Goal: Task Accomplishment & Management: Manage account settings

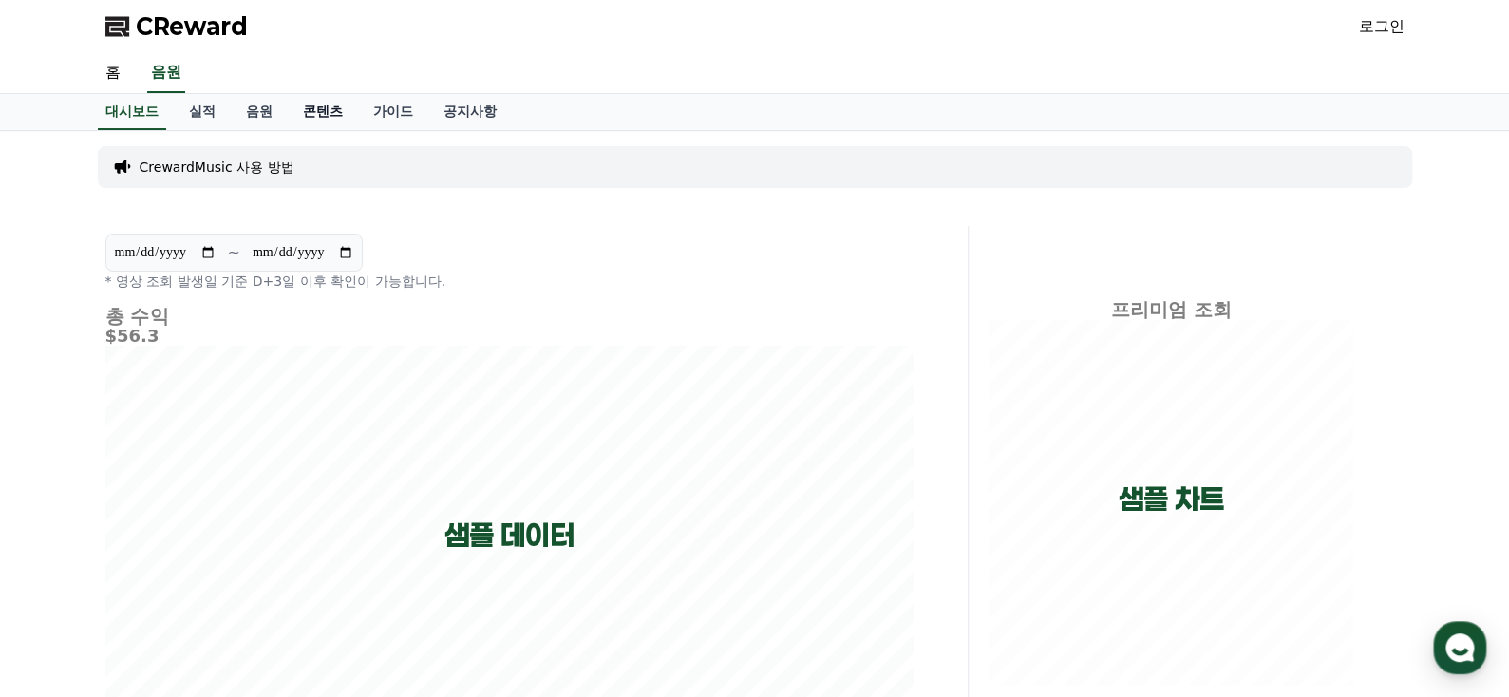
click at [325, 107] on link "콘텐츠" at bounding box center [323, 112] width 70 height 36
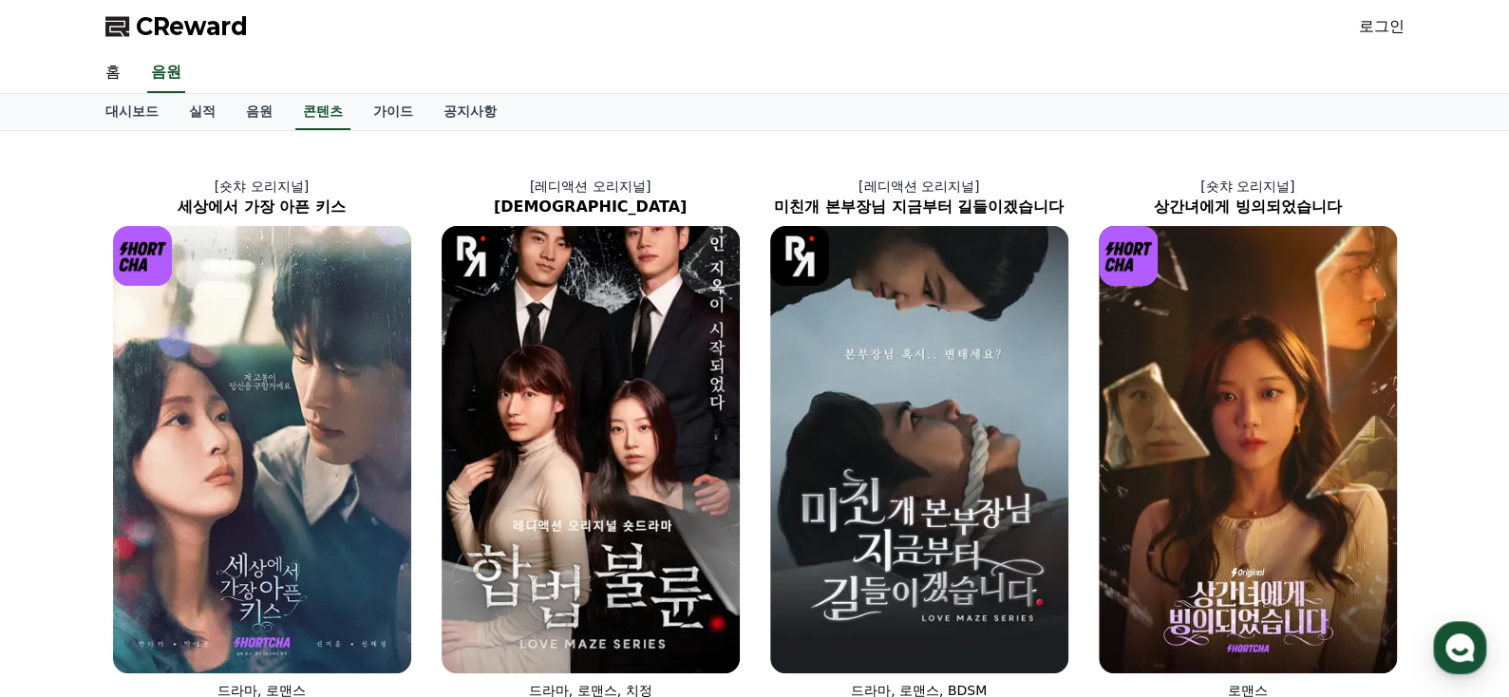
click at [1381, 28] on link "로그인" at bounding box center [1382, 26] width 46 height 23
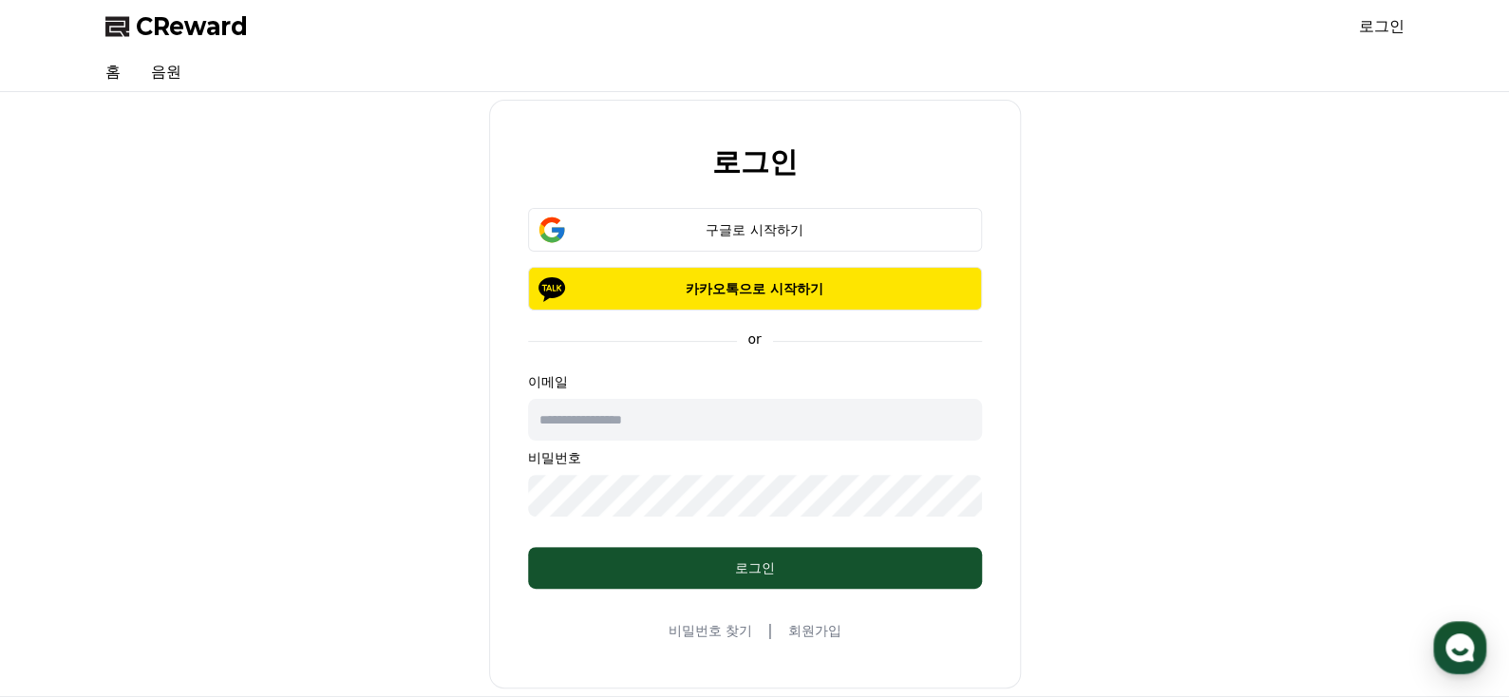
click at [815, 635] on link "회원가입" at bounding box center [813, 630] width 53 height 19
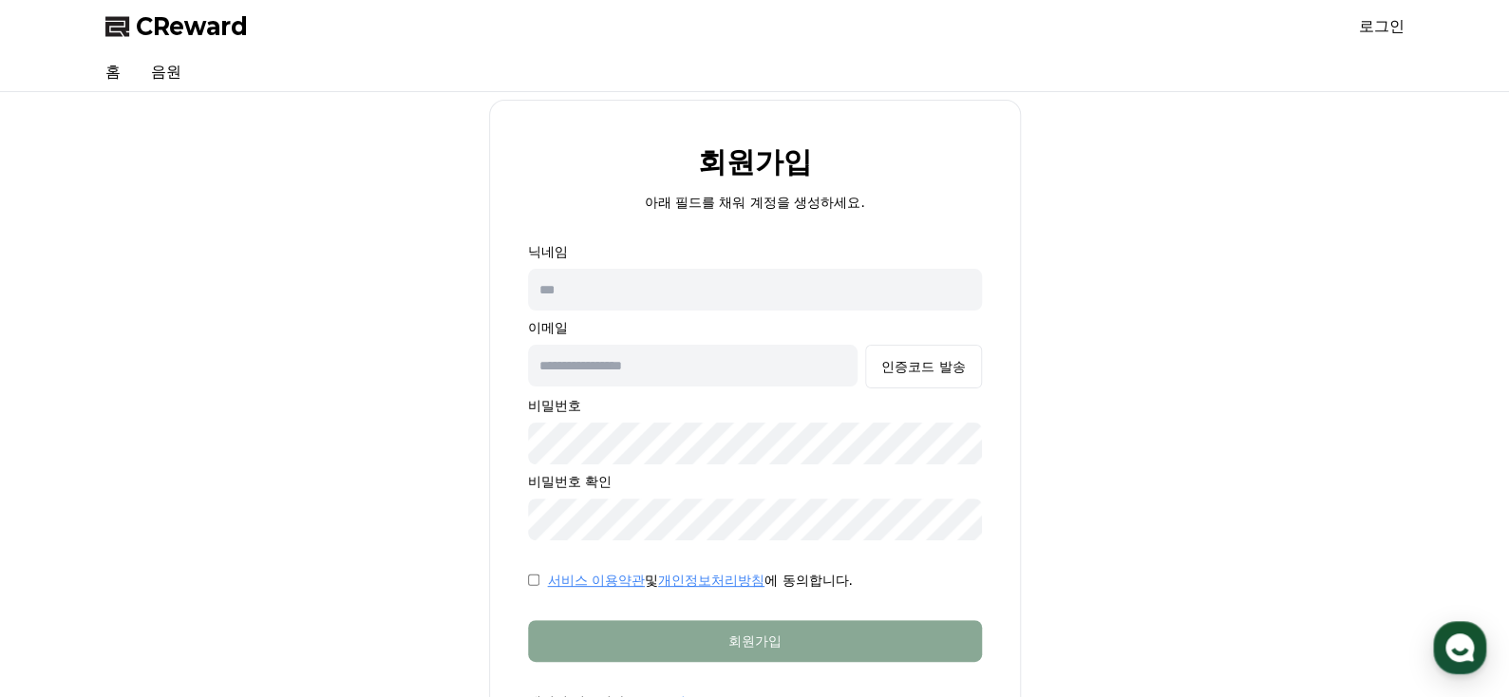
click at [758, 294] on input "text" at bounding box center [755, 290] width 454 height 42
type input "*"
type input "****"
click at [684, 365] on input "**********" at bounding box center [693, 366] width 330 height 42
click at [585, 363] on input "**********" at bounding box center [693, 366] width 330 height 42
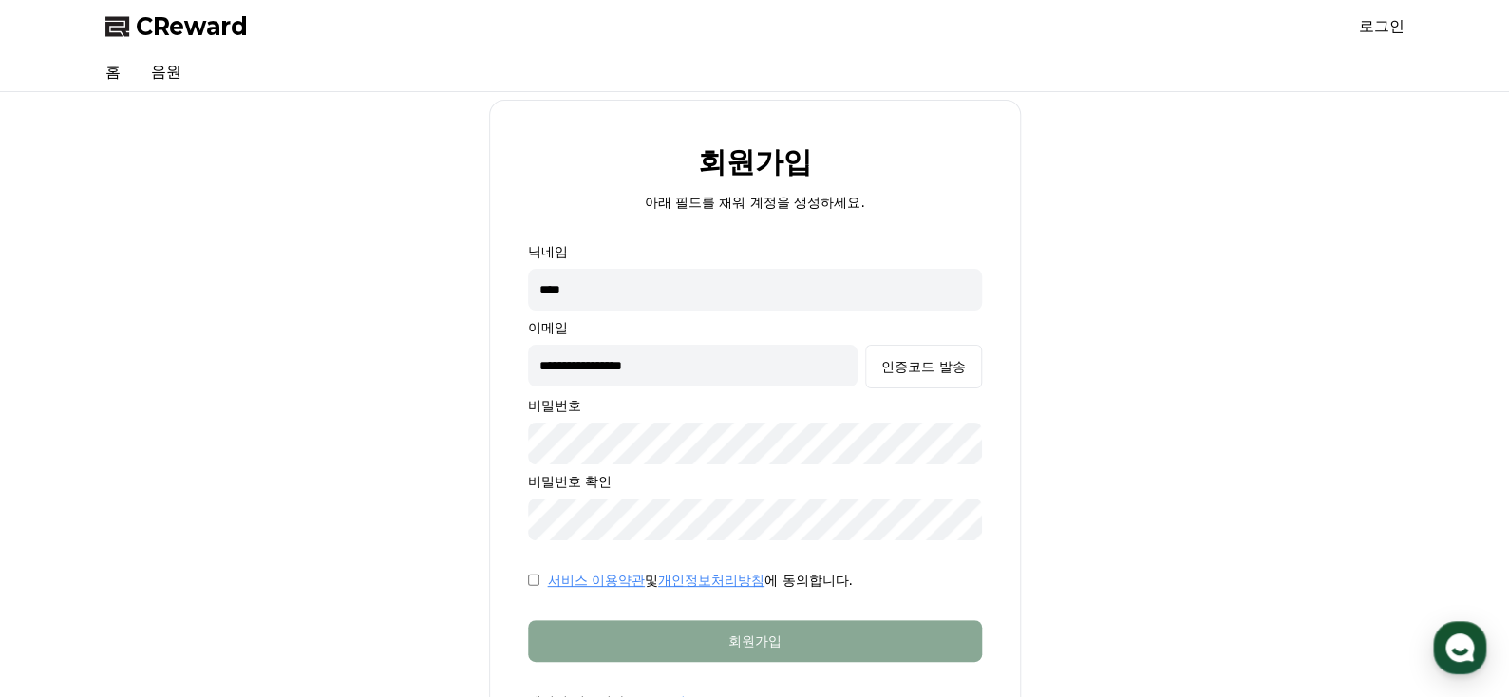
click at [731, 374] on input "**********" at bounding box center [693, 366] width 330 height 42
type input "**********"
click at [923, 361] on div "인증코드 발송" at bounding box center [923, 366] width 84 height 19
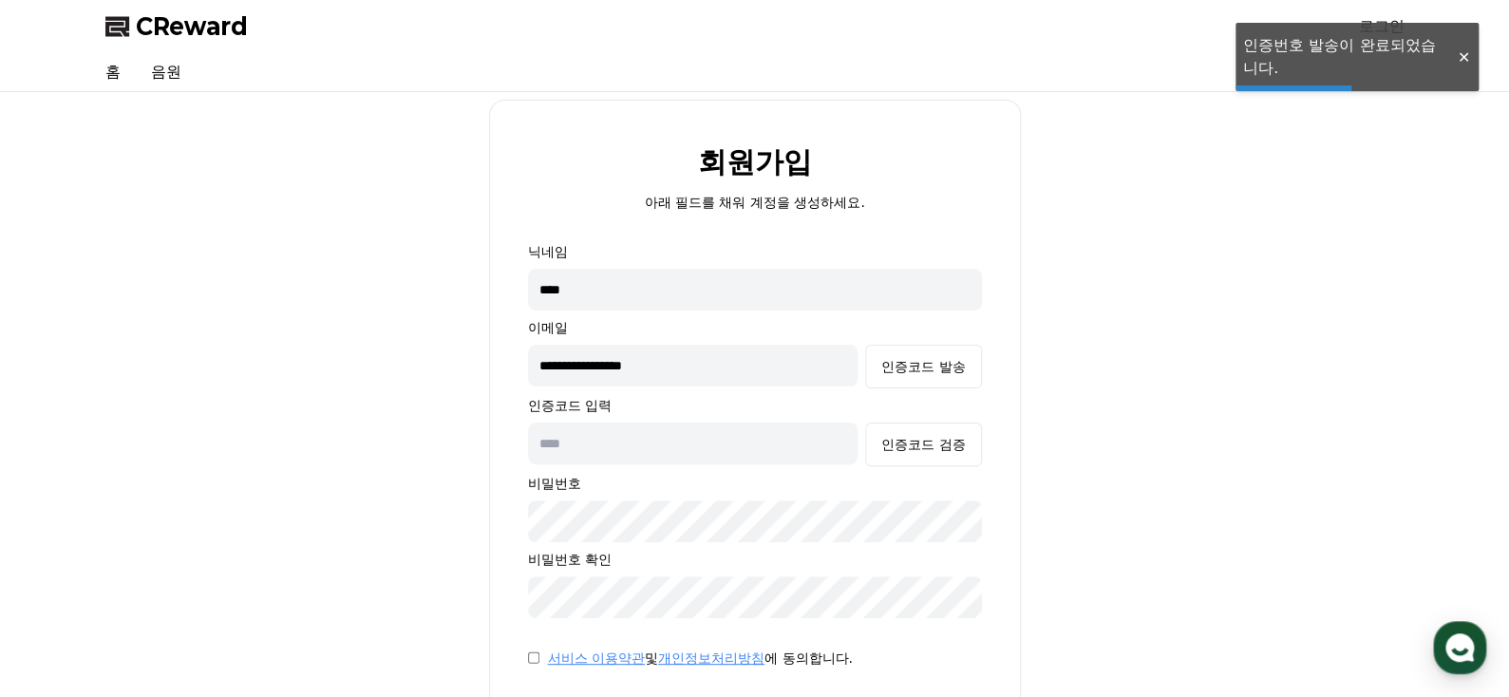
click at [712, 449] on input "text" at bounding box center [693, 444] width 330 height 42
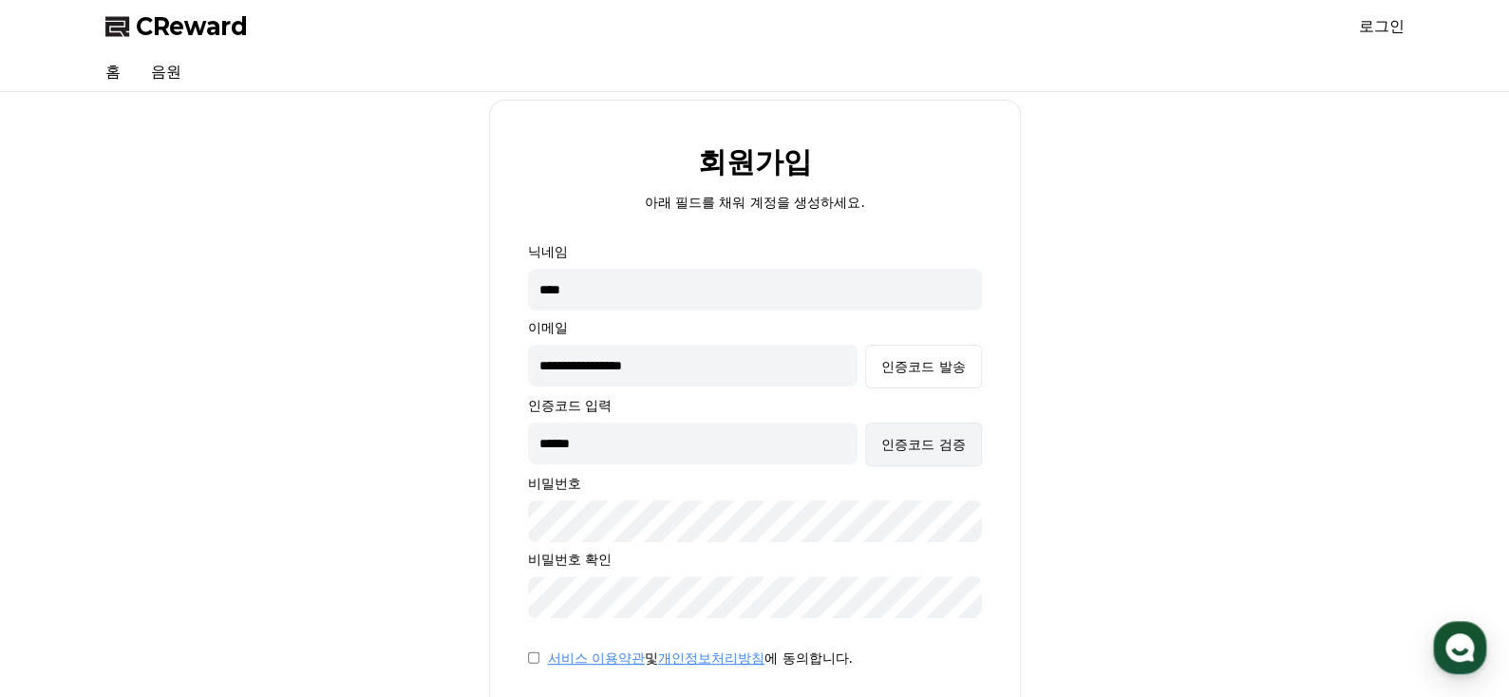
type input "******"
click at [930, 452] on div "인증코드 검증" at bounding box center [923, 444] width 84 height 19
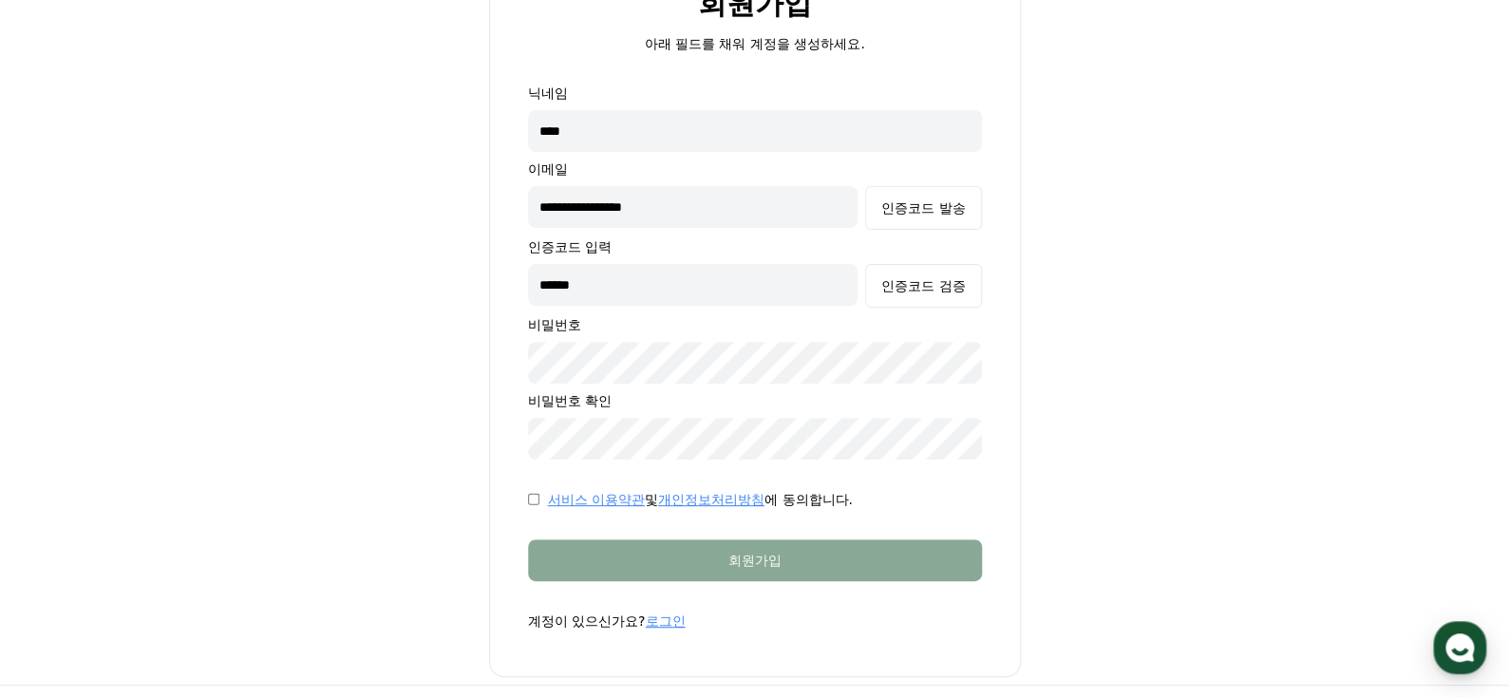
scroll to position [190, 0]
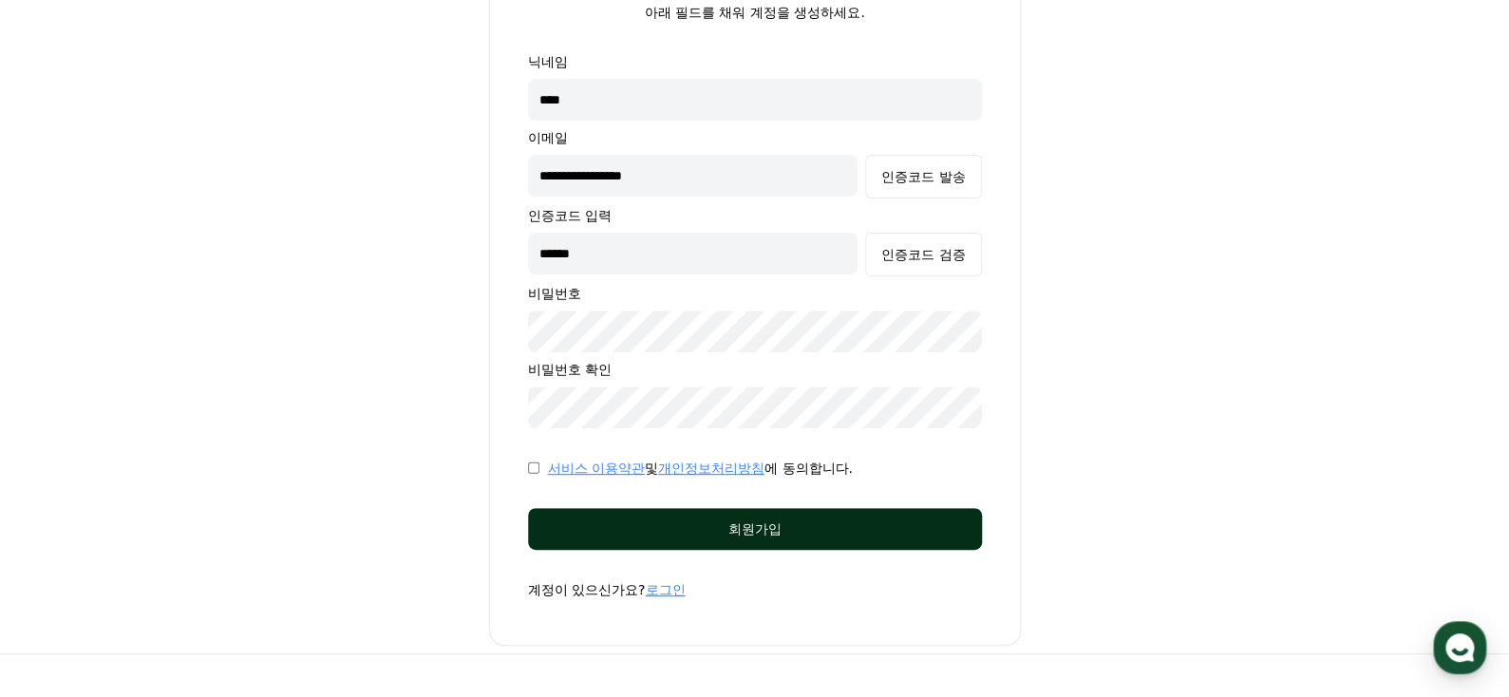
click at [709, 528] on div "회원가입" at bounding box center [755, 528] width 378 height 19
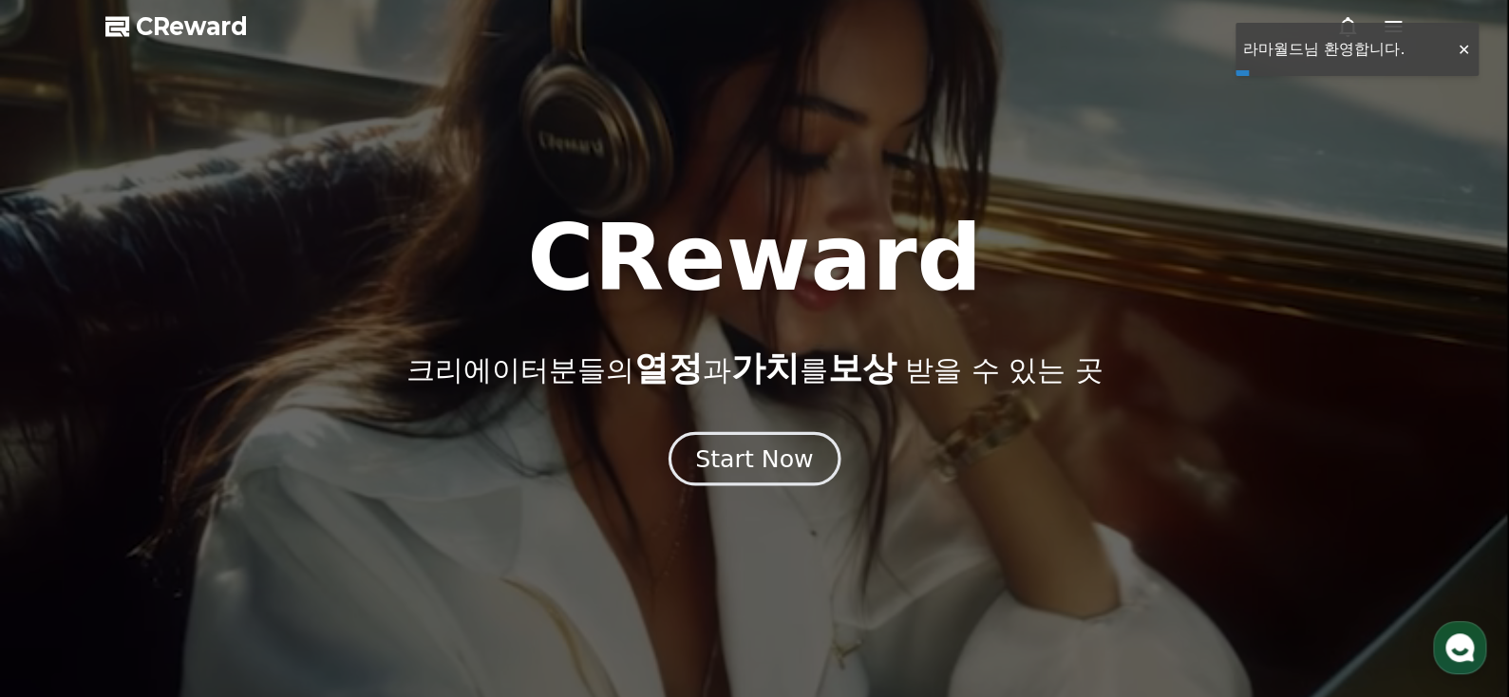
click at [741, 456] on div "Start Now" at bounding box center [754, 459] width 118 height 32
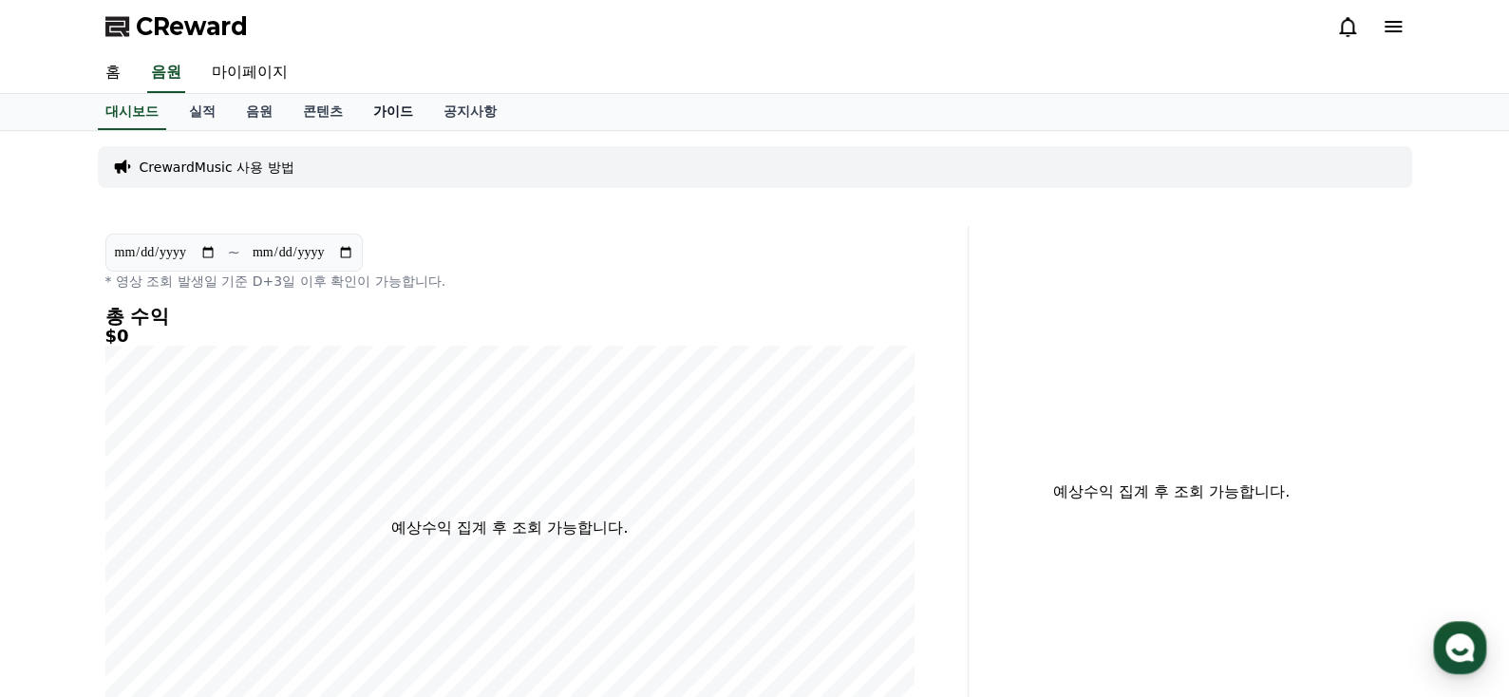
click at [386, 110] on link "가이드" at bounding box center [393, 112] width 70 height 36
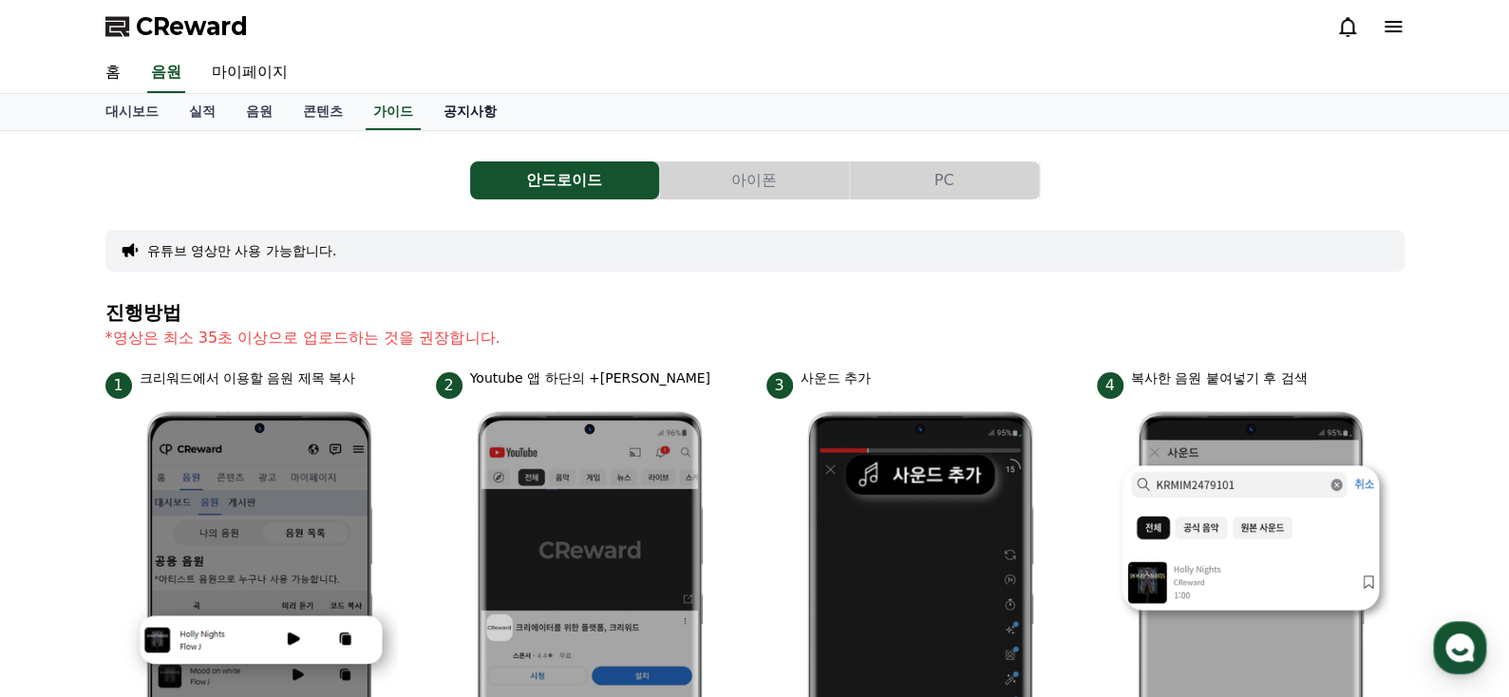
click at [484, 110] on link "공지사항" at bounding box center [470, 112] width 84 height 36
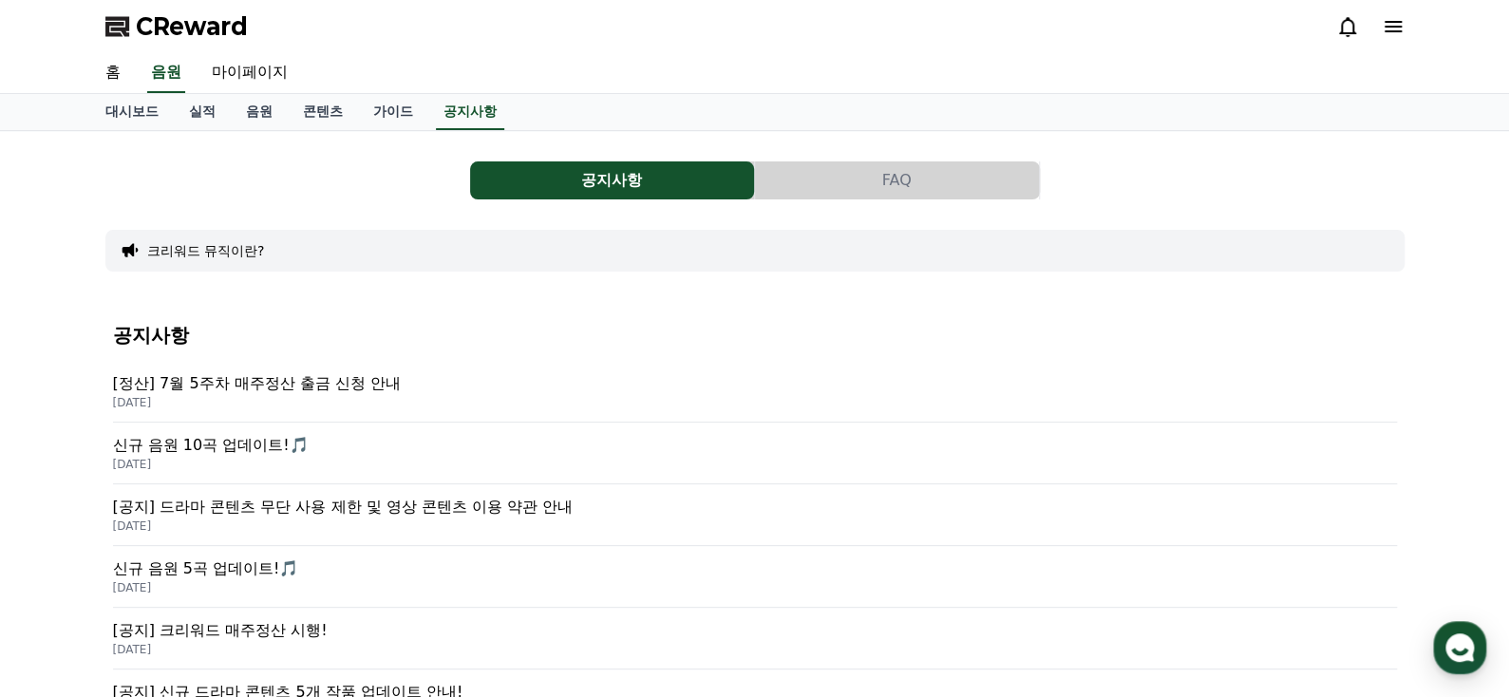
click at [448, 514] on p "[공지] 드라마 콘텐츠 무단 사용 제한 및 영상 콘텐츠 이용 약관 안내" at bounding box center [755, 507] width 1284 height 23
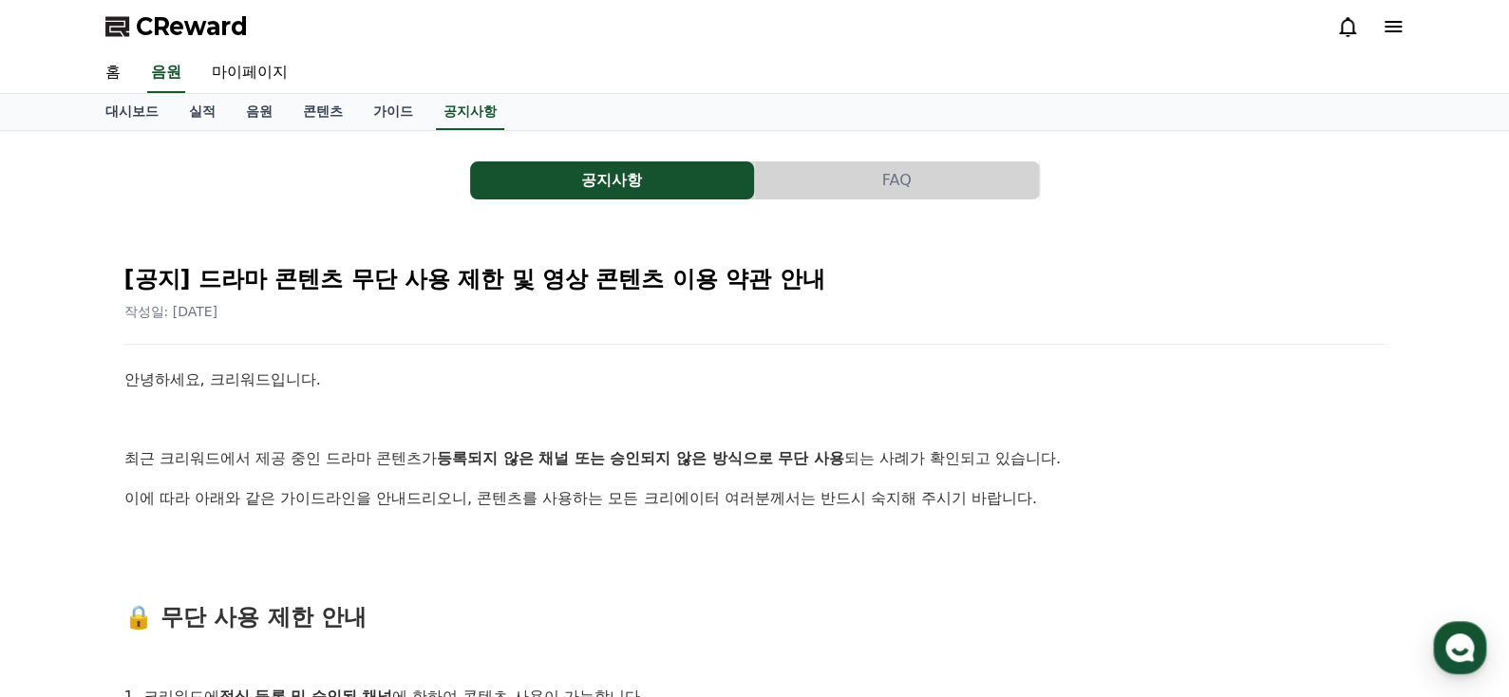
click at [911, 181] on button "FAQ" at bounding box center [897, 180] width 284 height 38
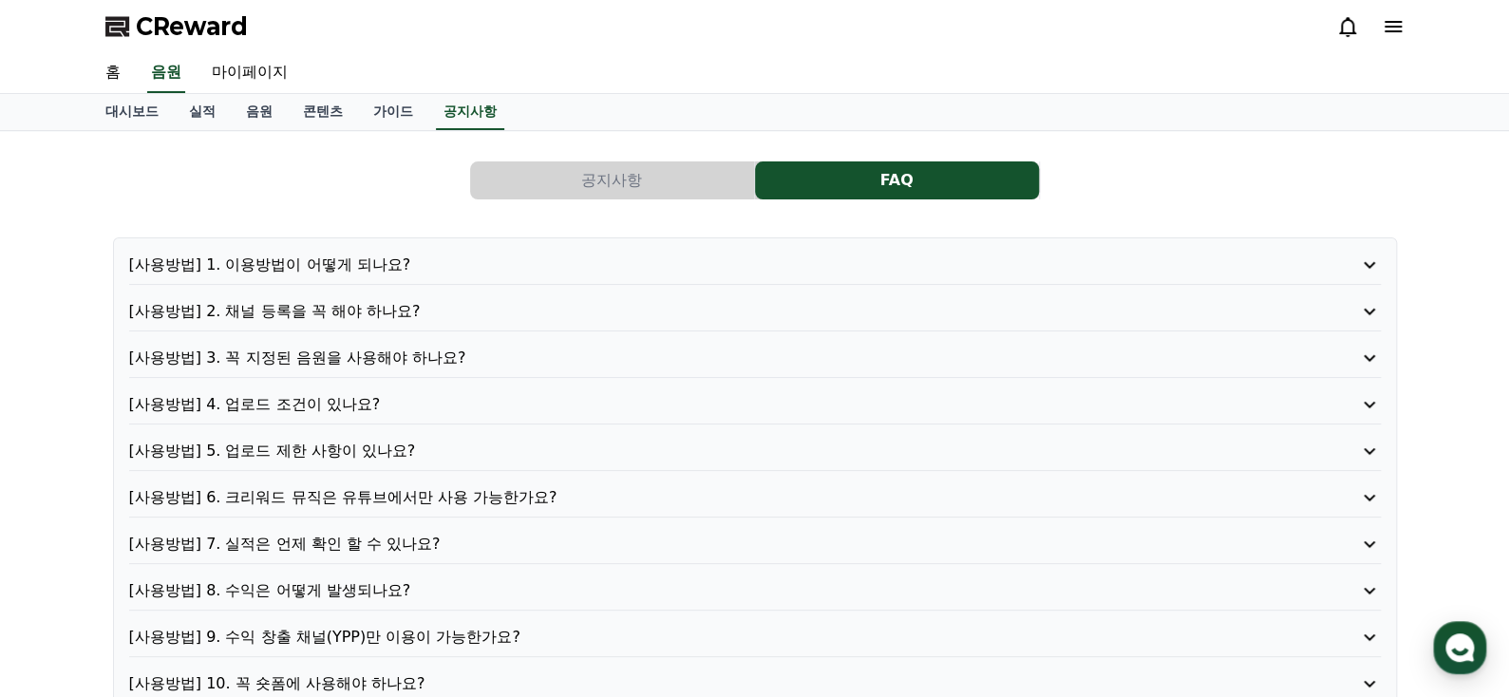
click at [258, 255] on p "[사용방법] 1. 이용방법이 어떻게 되나요?" at bounding box center [705, 265] width 1152 height 23
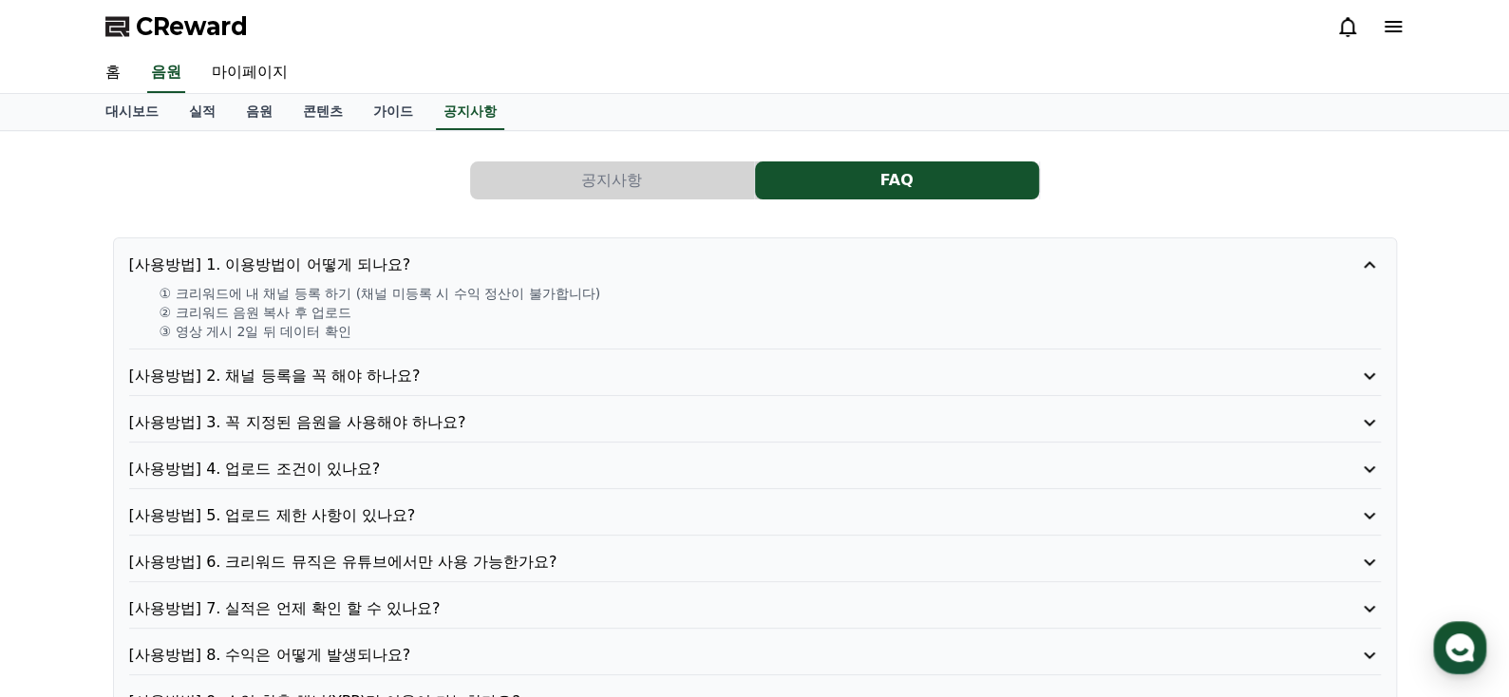
click at [292, 377] on p "[사용방법] 2. 채널 등록을 꼭 해야 하나요?" at bounding box center [705, 376] width 1152 height 23
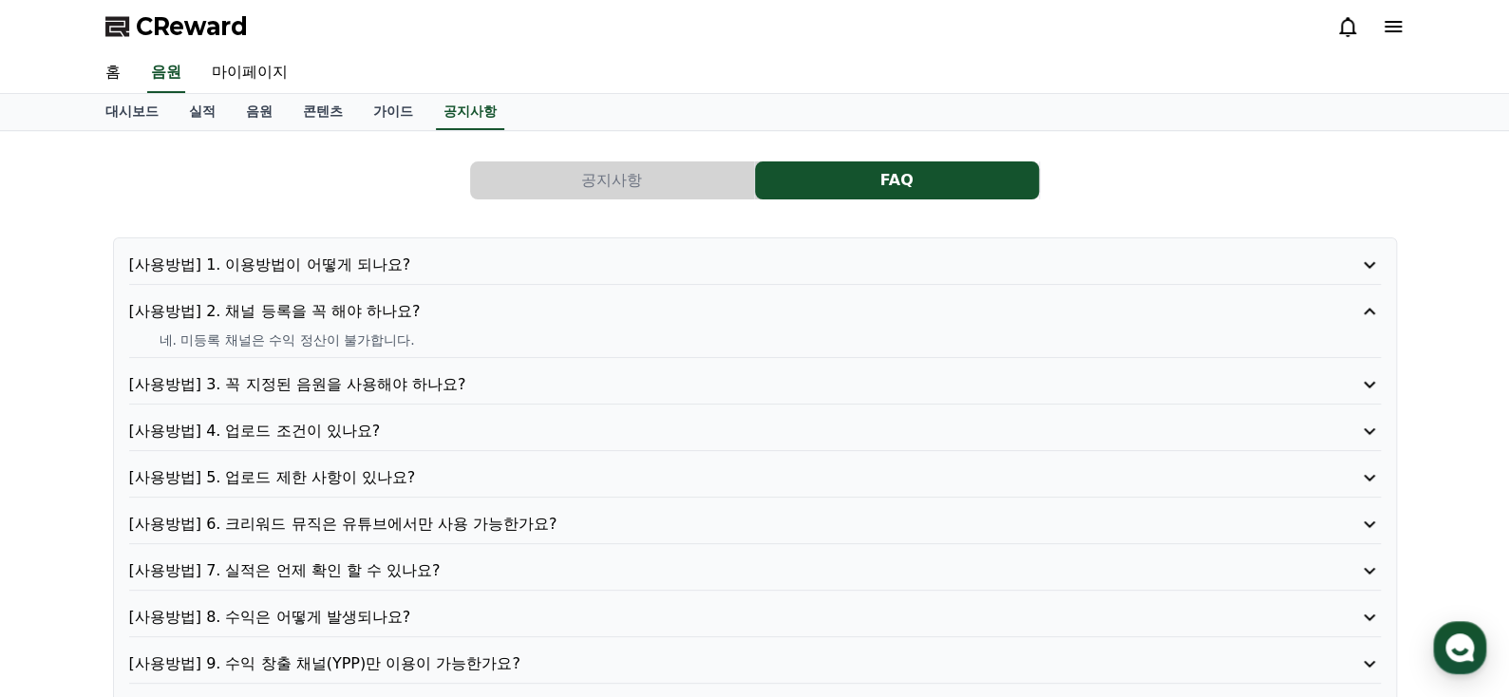
click at [292, 377] on p "[사용방법] 3. 꼭 지정된 음원을 사용해야 하나요?" at bounding box center [705, 384] width 1152 height 23
click at [306, 442] on div "[사용방법] 4. 업로드 조건이 있나요?" at bounding box center [755, 435] width 1252 height 31
click at [310, 424] on p "[사용방법] 4. 업로드 조건이 있나요?" at bounding box center [705, 431] width 1152 height 23
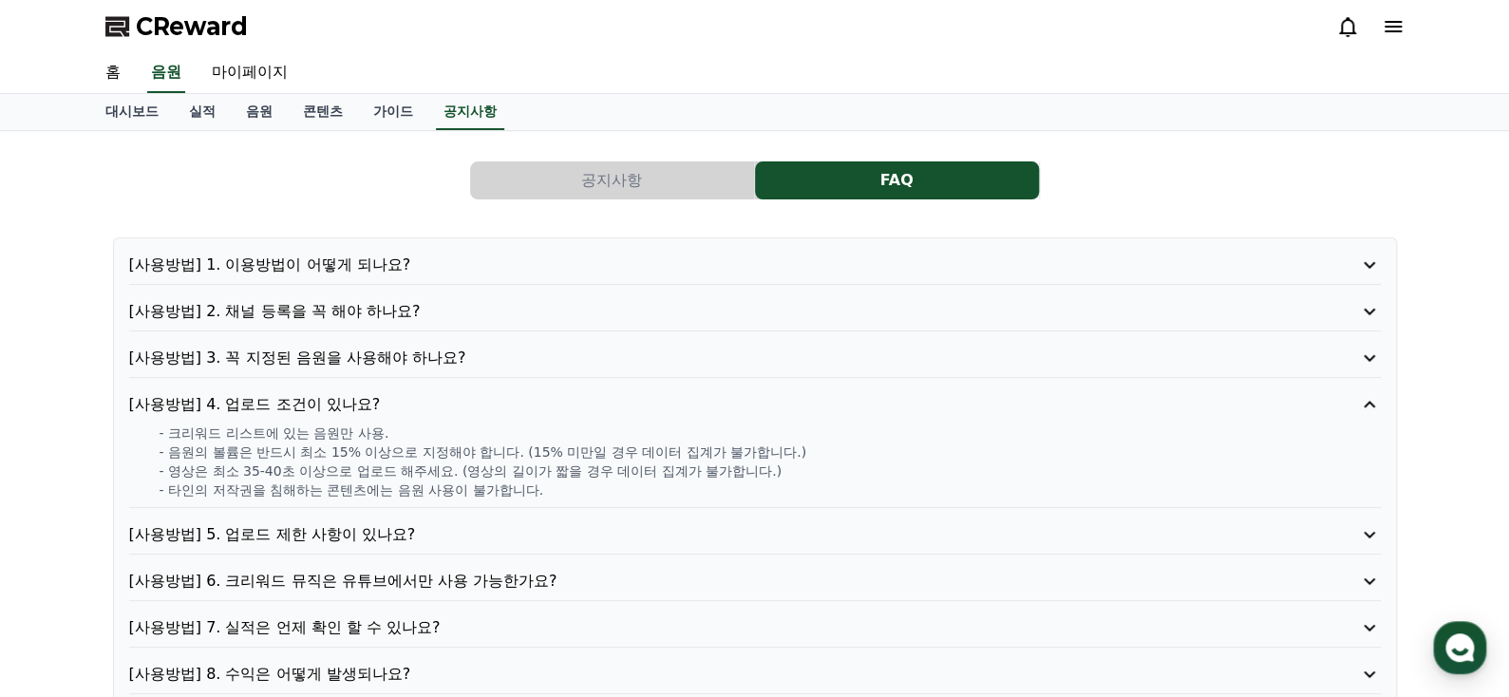
scroll to position [95, 0]
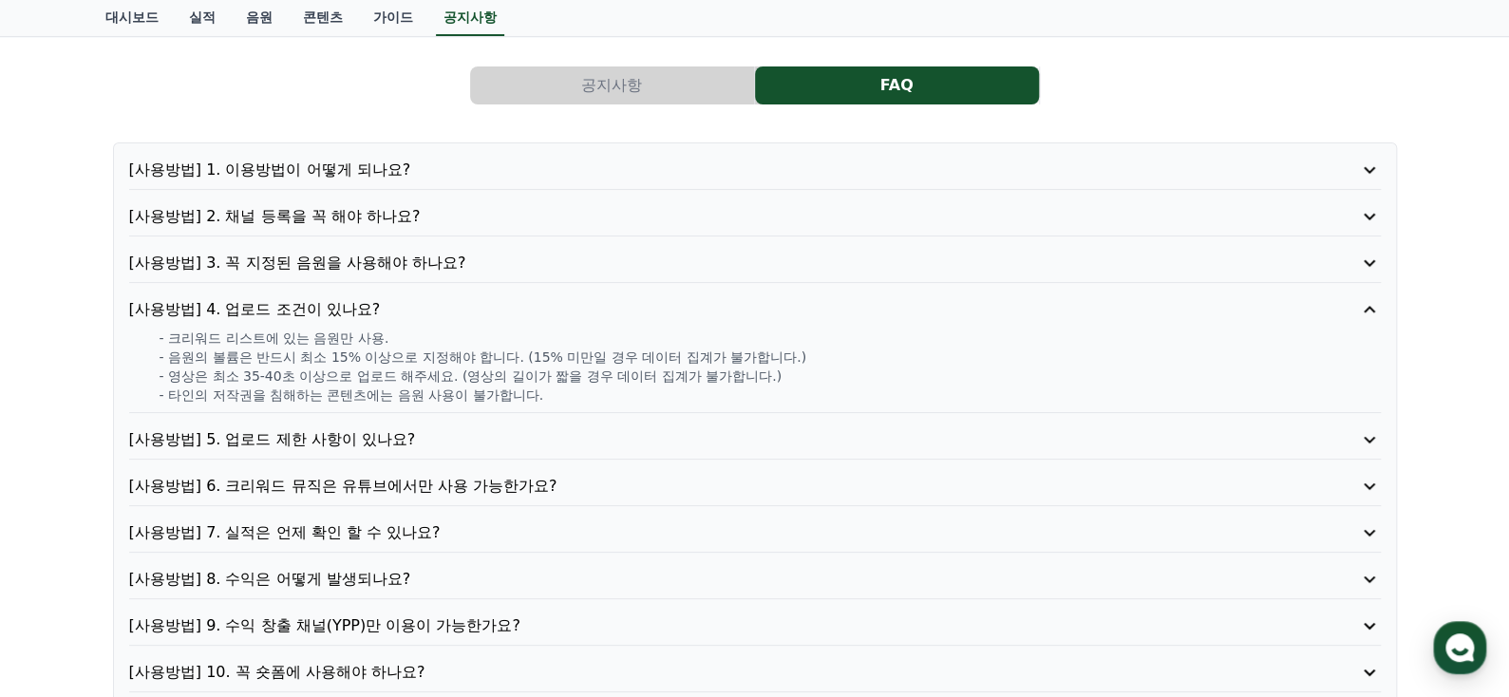
click at [275, 433] on p "[사용방법] 5. 업로드 제한 사항이 있나요?" at bounding box center [705, 439] width 1152 height 23
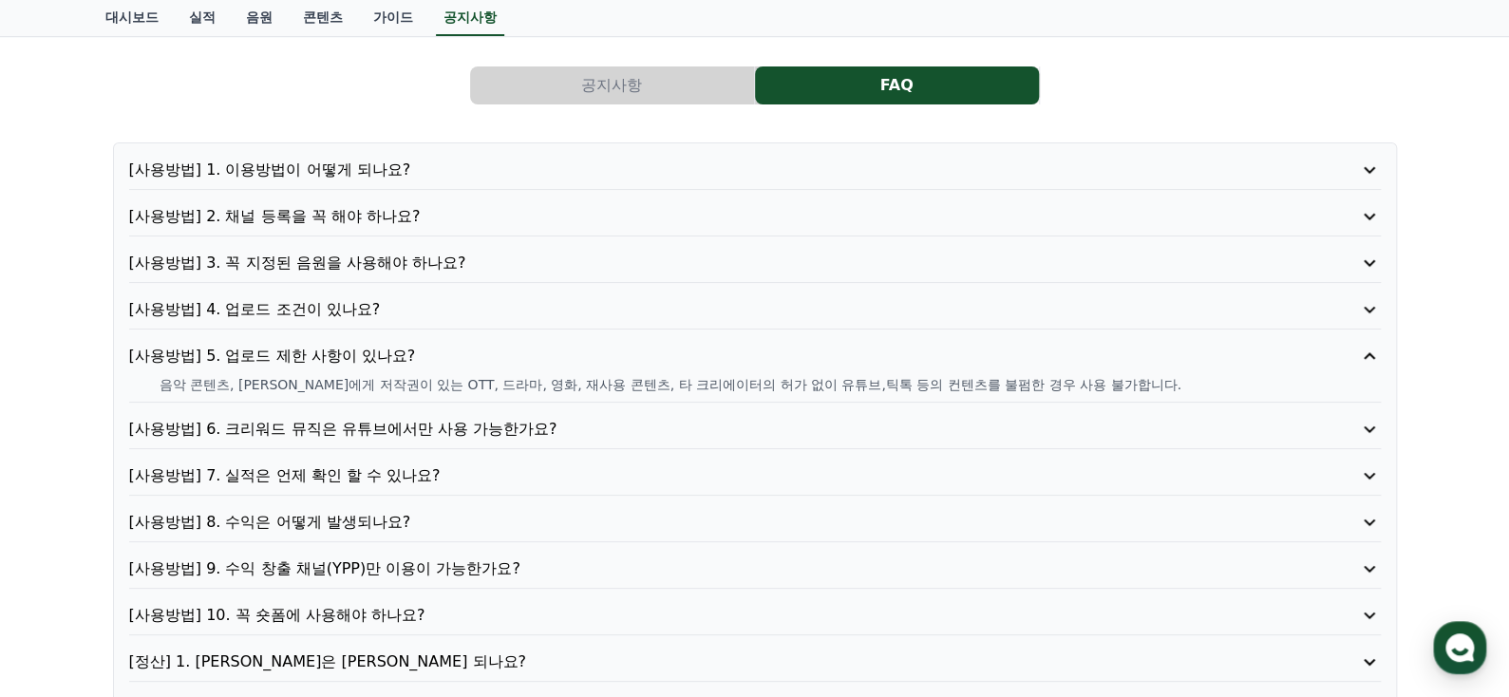
click at [320, 422] on p "[사용방법] 6. 크리워드 뮤직은 유튜브에서만 사용 가능한가요?" at bounding box center [705, 429] width 1152 height 23
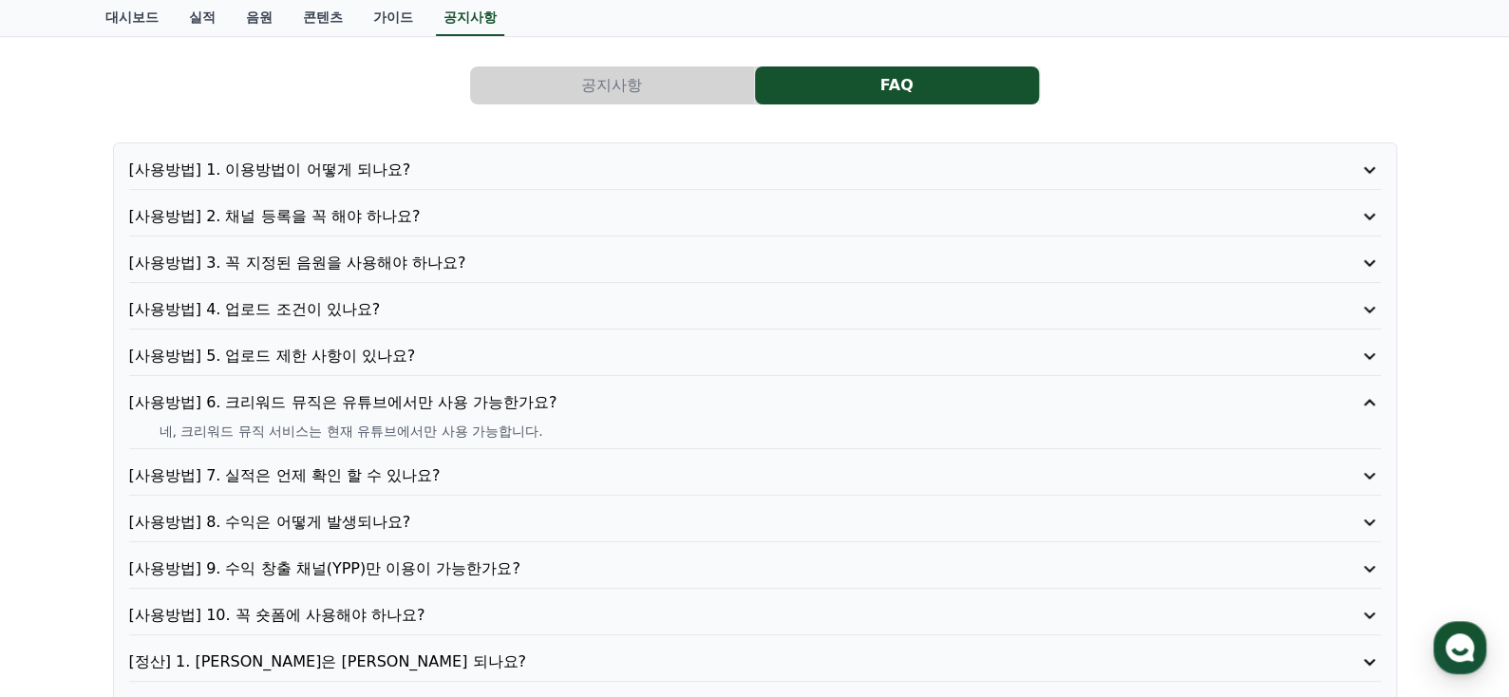
click at [382, 469] on p "[사용방법] 7. 실적은 언제 확인 할 수 있나요?" at bounding box center [705, 475] width 1152 height 23
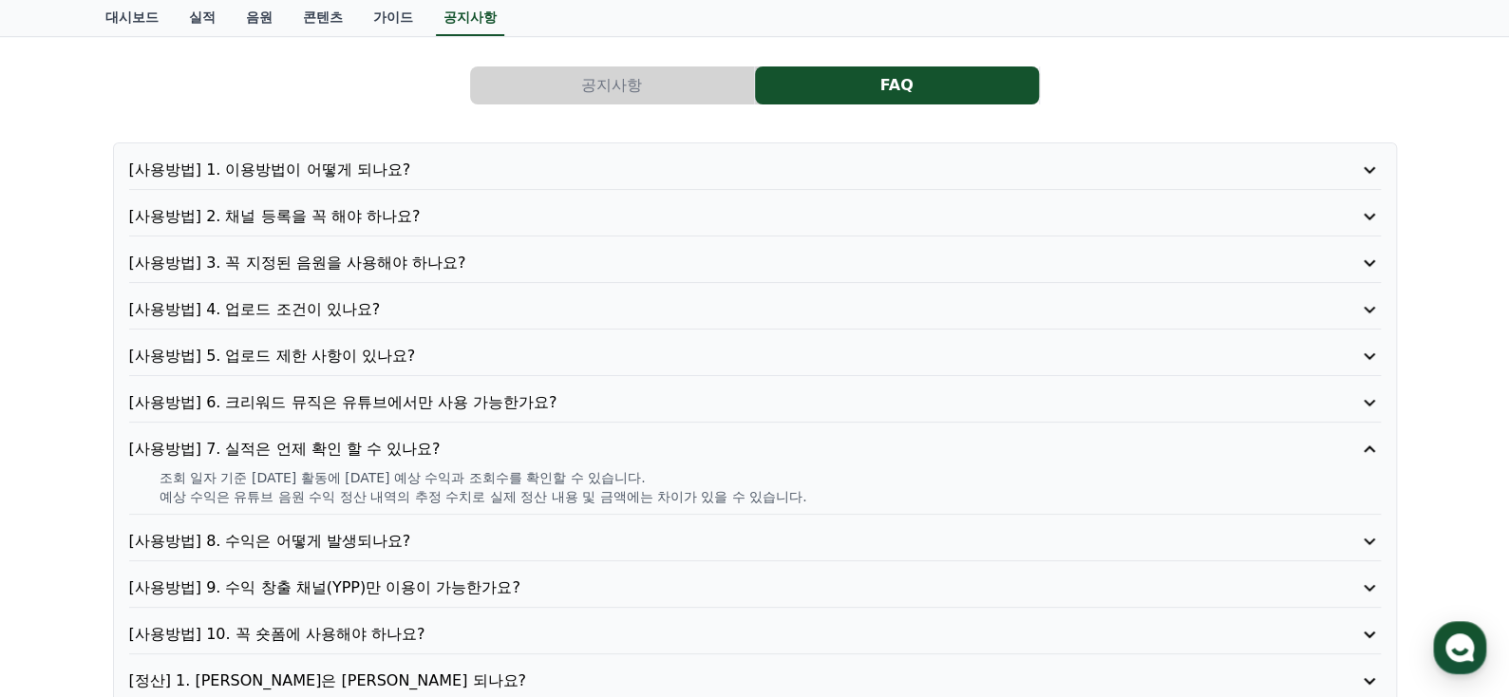
click at [335, 536] on p "[사용방법] 8. 수익은 어떻게 발생되나요?" at bounding box center [705, 541] width 1152 height 23
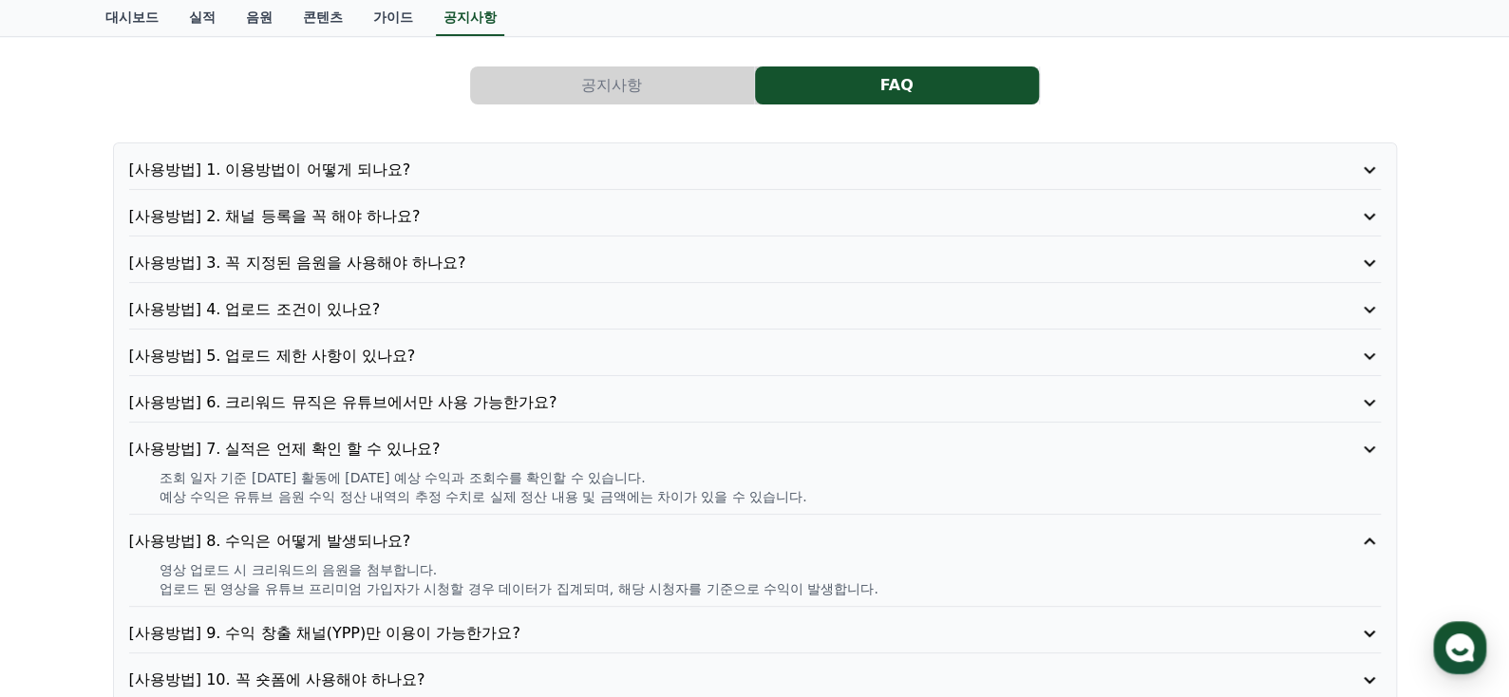
scroll to position [284, 0]
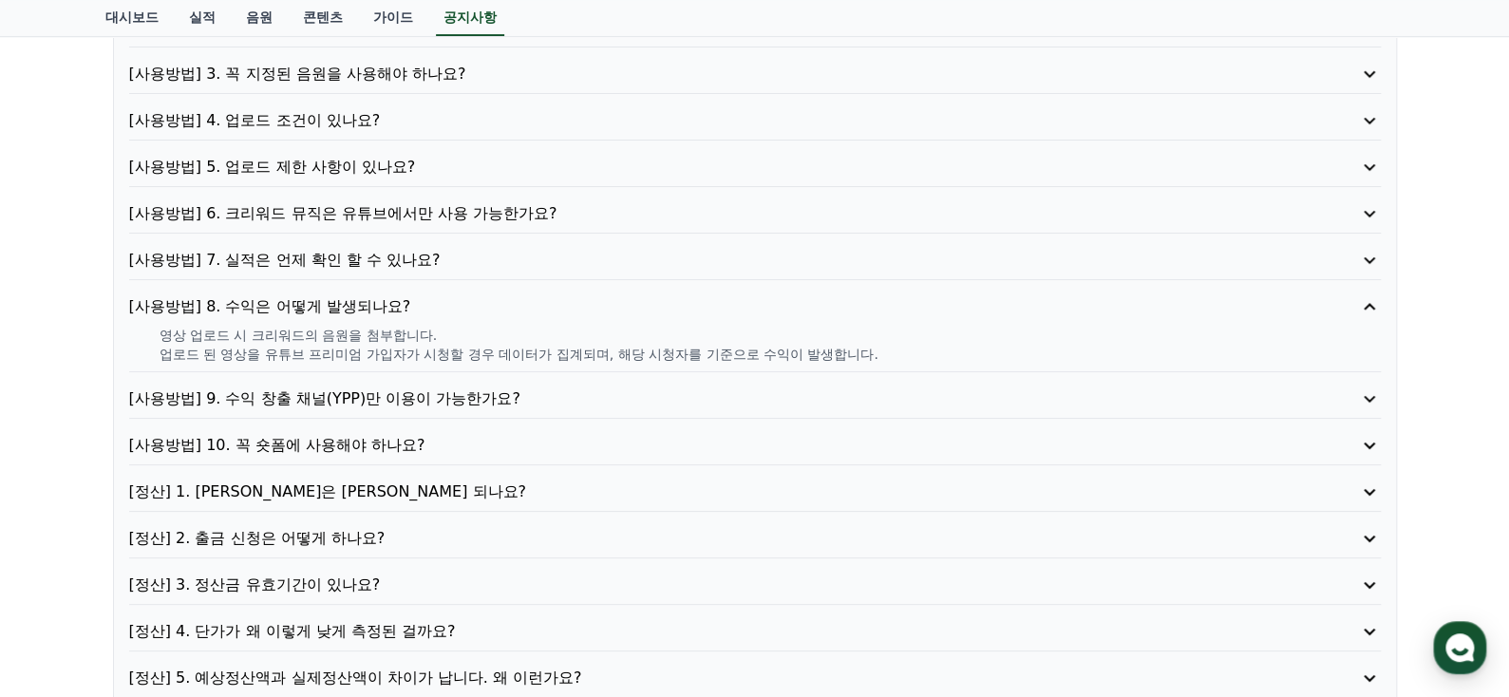
click at [319, 390] on p "[사용방법] 9. 수익 창출 채널(YPP)만 이용이 가능한가요?" at bounding box center [705, 398] width 1152 height 23
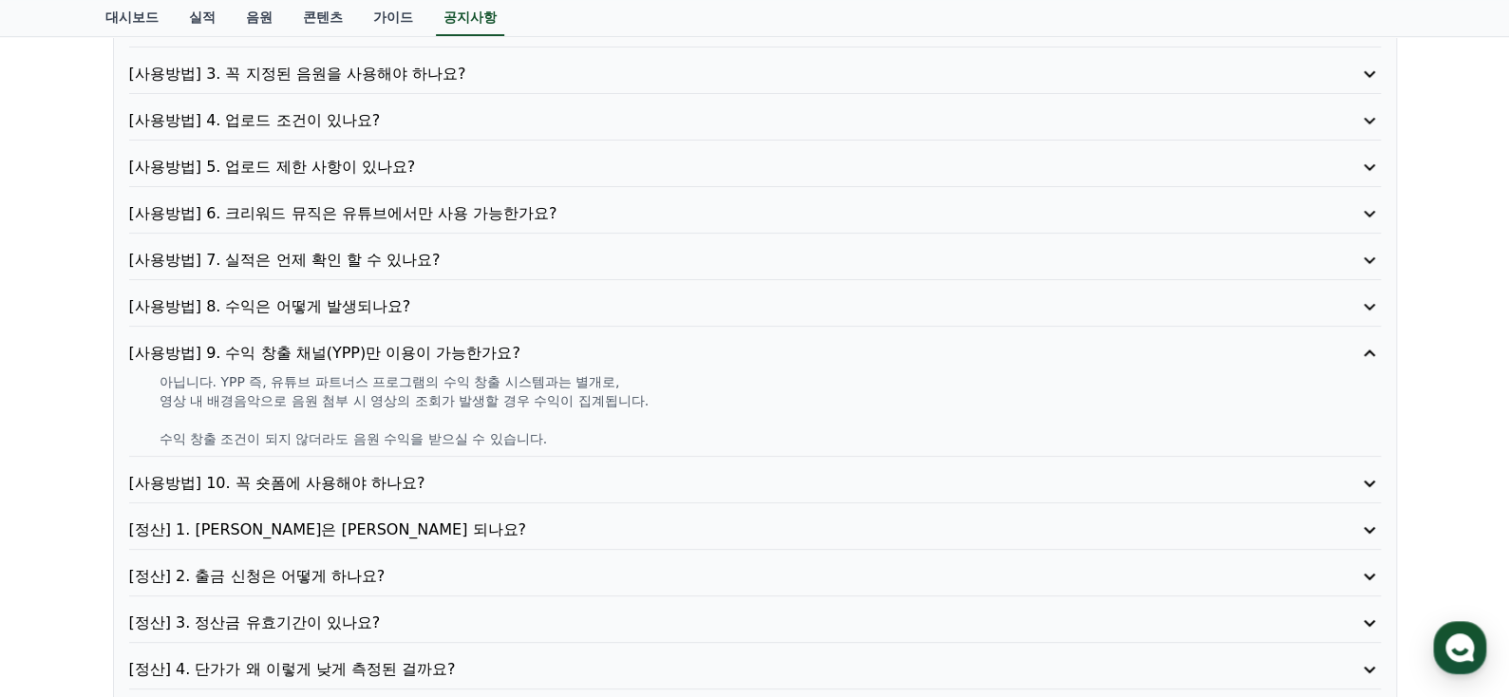
click at [292, 472] on p "[사용방법] 10. 꼭 숏폼에 사용해야 하나요?" at bounding box center [705, 483] width 1152 height 23
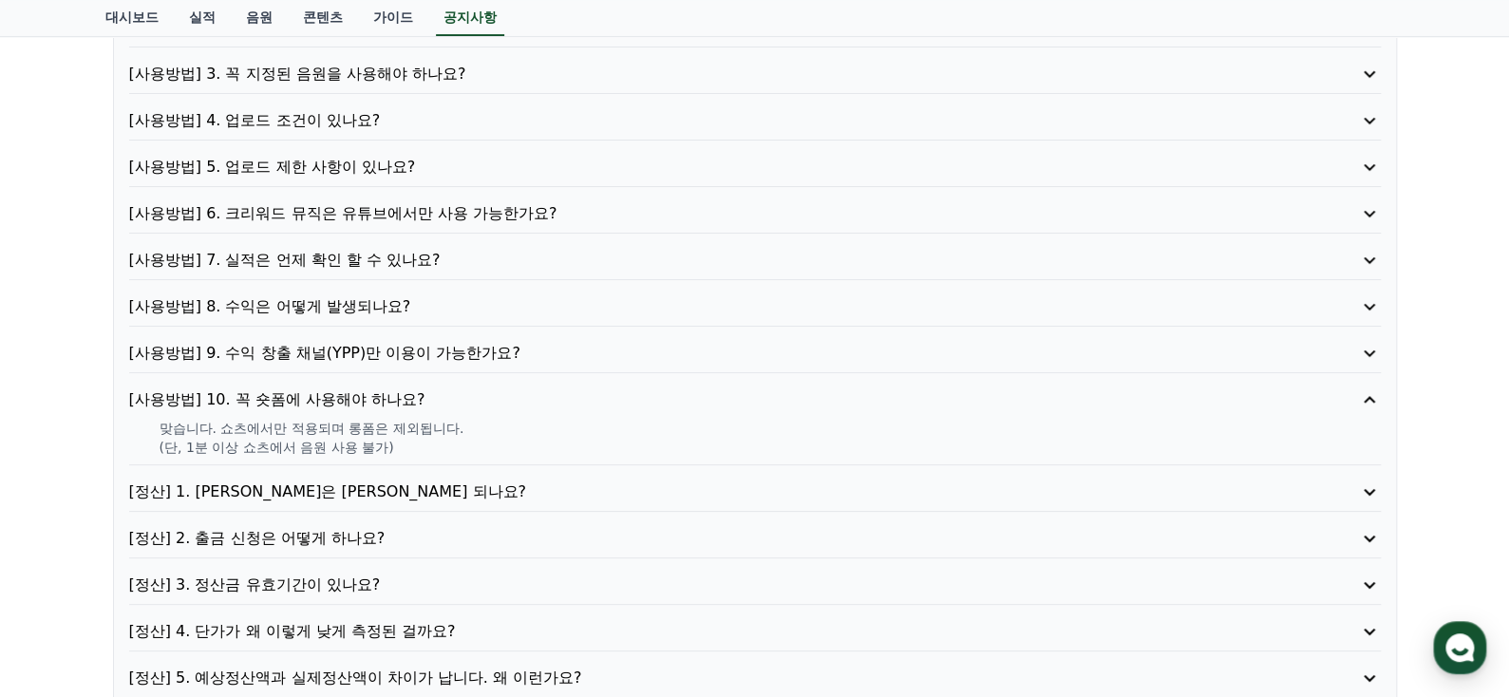
click at [267, 481] on p "[정산] 1. [PERSON_NAME]은 [PERSON_NAME] 되나요?" at bounding box center [705, 492] width 1152 height 23
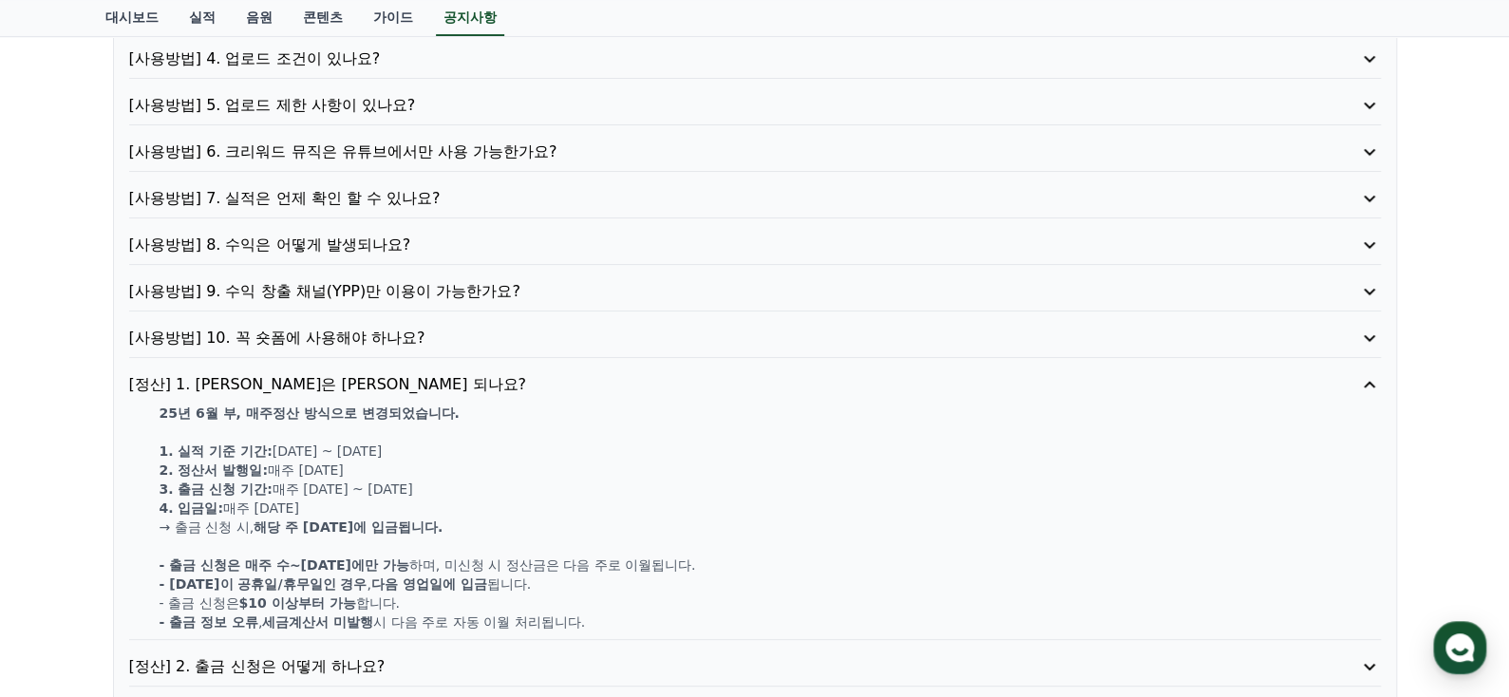
scroll to position [475, 0]
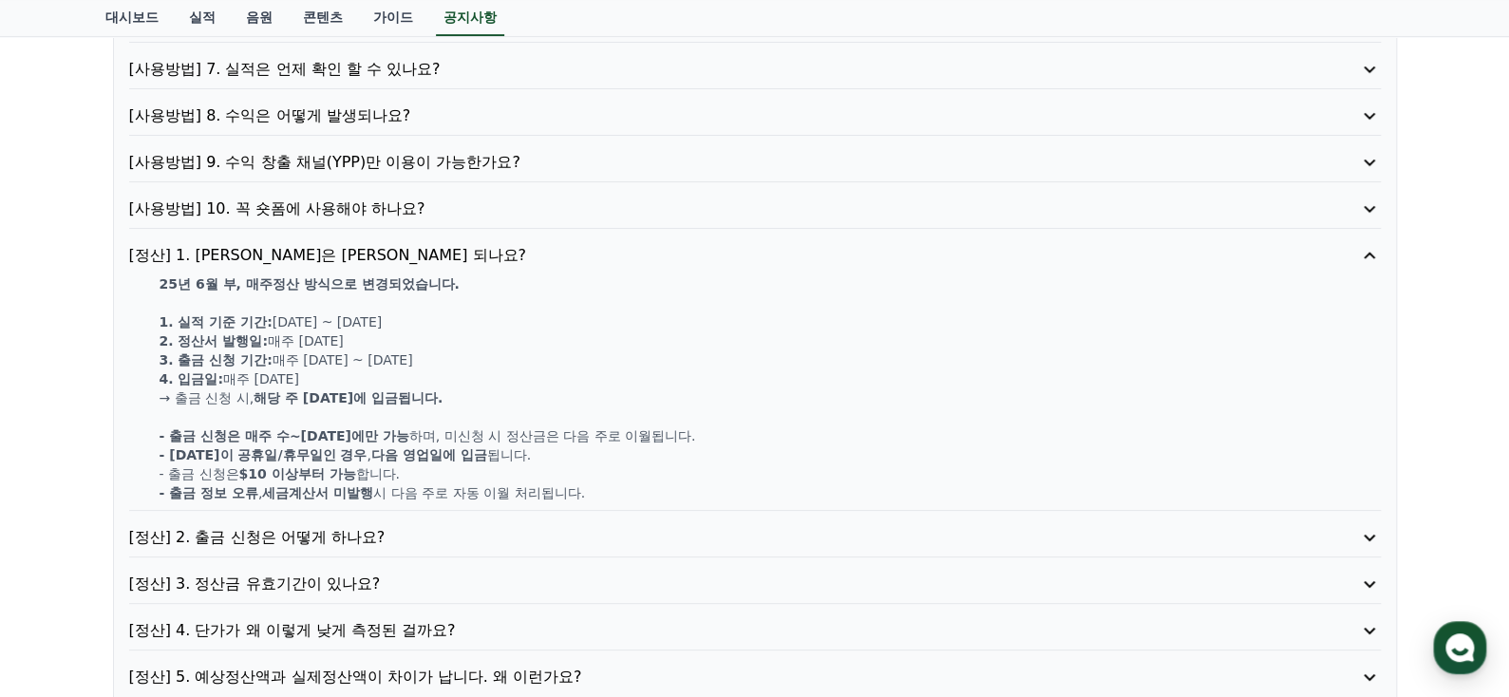
click at [275, 541] on p "[정산] 2. 출금 신청은 어떻게 하나요?" at bounding box center [705, 537] width 1152 height 23
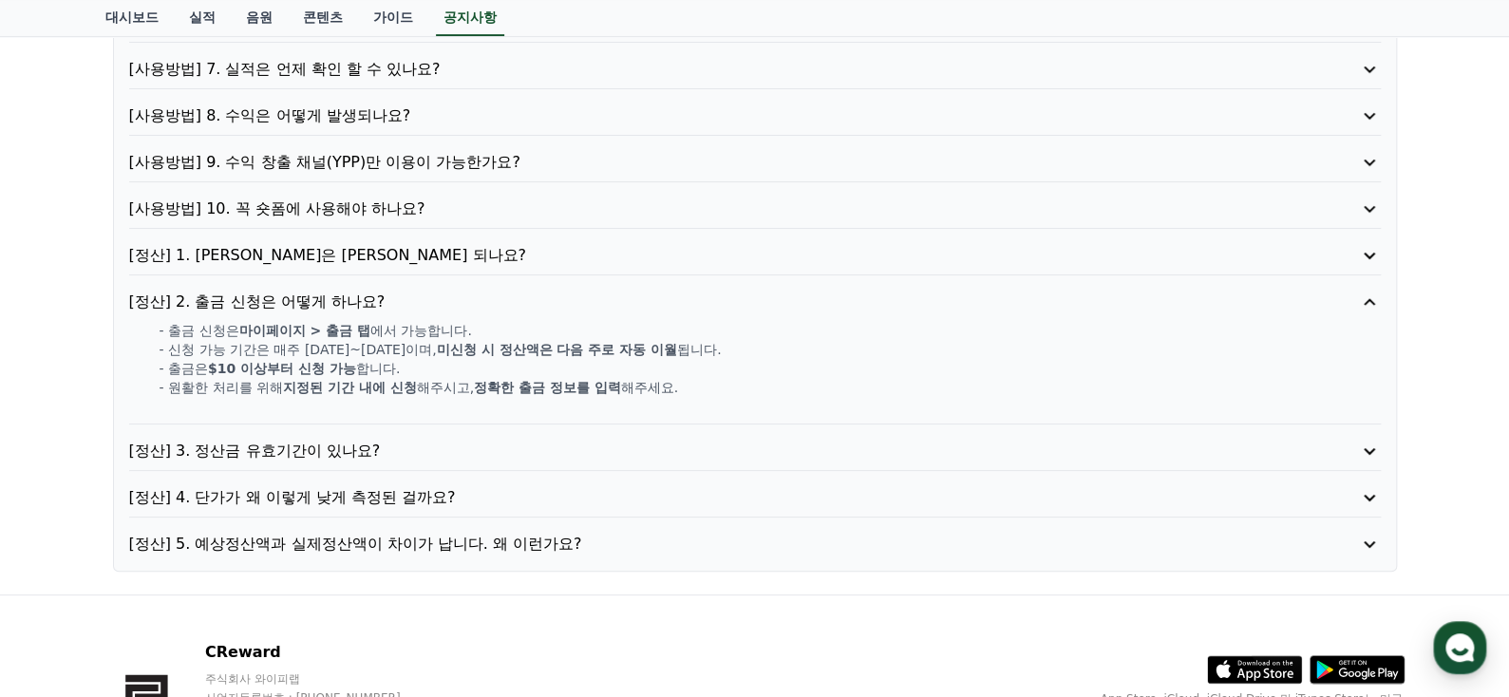
click at [292, 440] on p "[정산] 3. 정산금 유효기간이 있나요?" at bounding box center [705, 451] width 1152 height 23
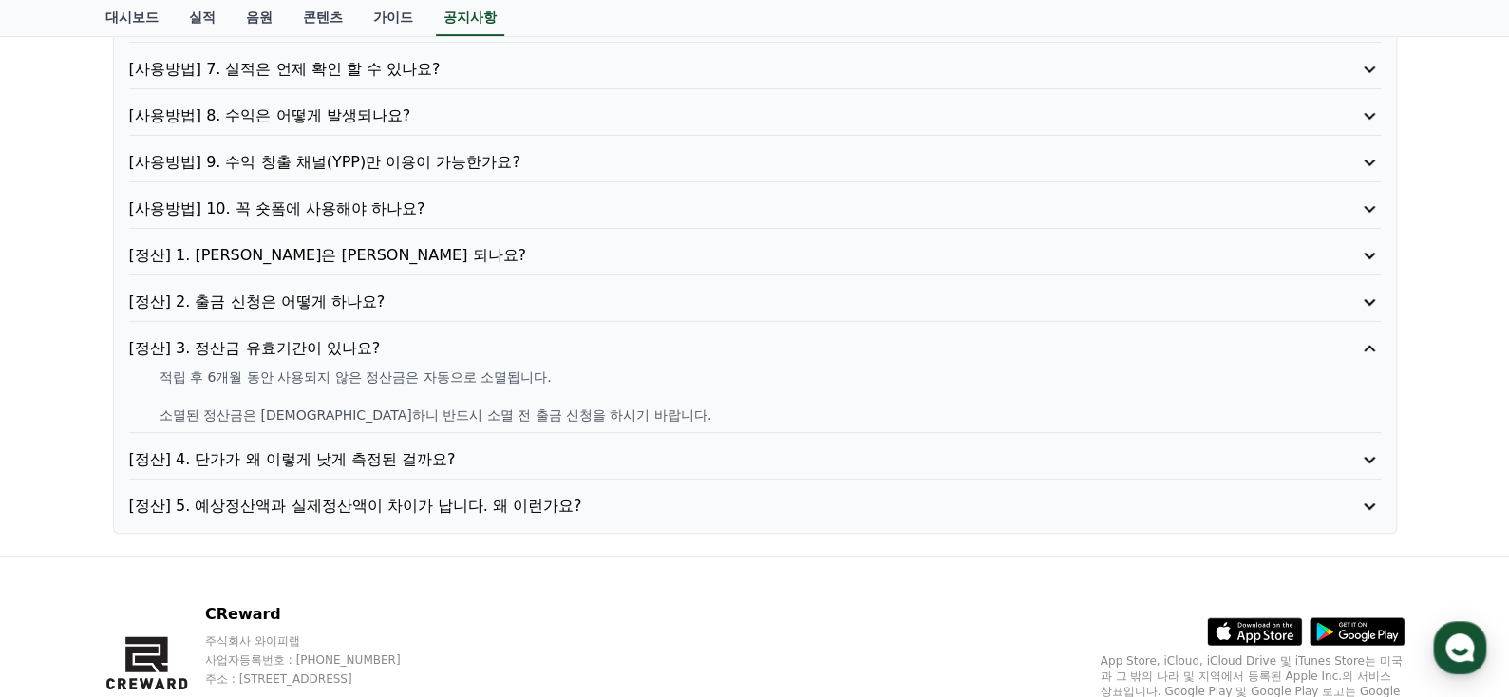
click at [274, 454] on p "[정산] 4. 단가가 왜 이렇게 낮게 측정된 걸까요?" at bounding box center [705, 459] width 1152 height 23
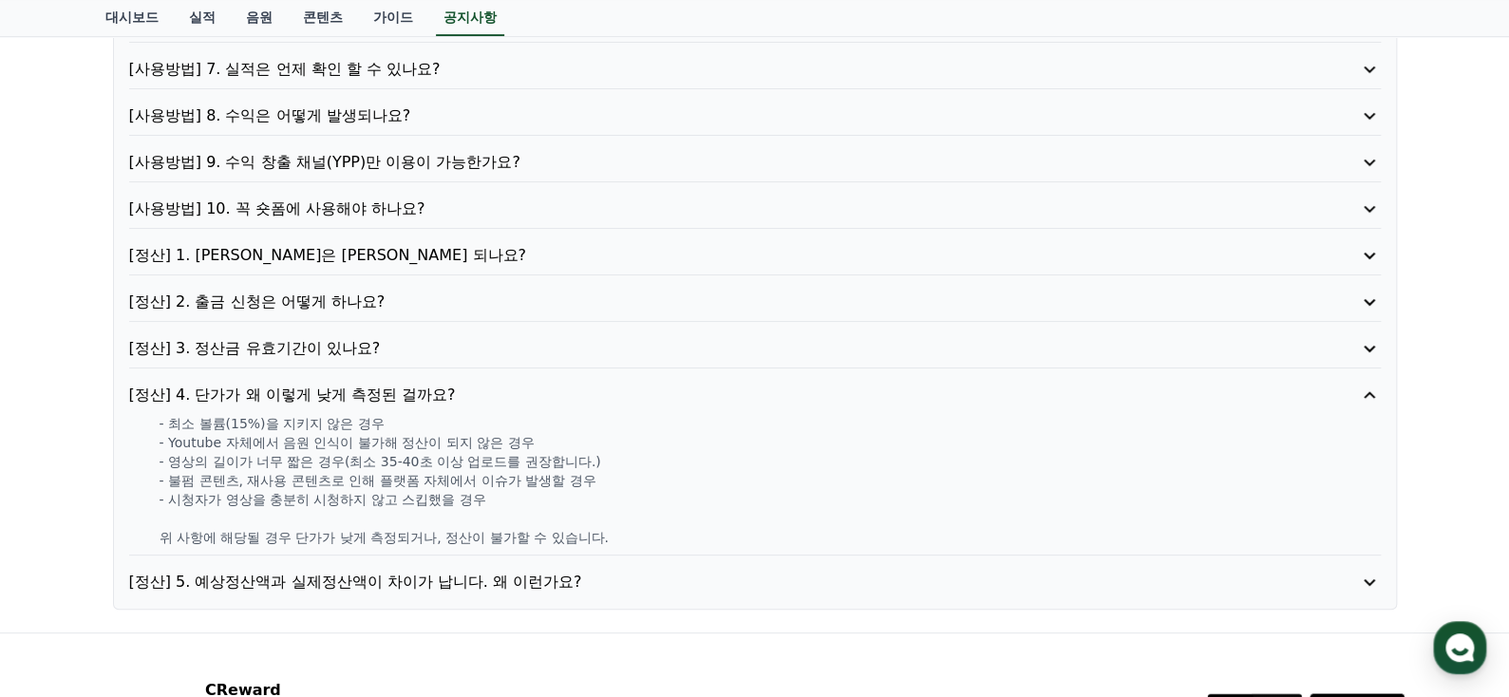
click at [273, 576] on p "[정산] 5. 예상정산액과 실제정산액이 차이가 납니다. 왜 이런가요?" at bounding box center [705, 582] width 1152 height 23
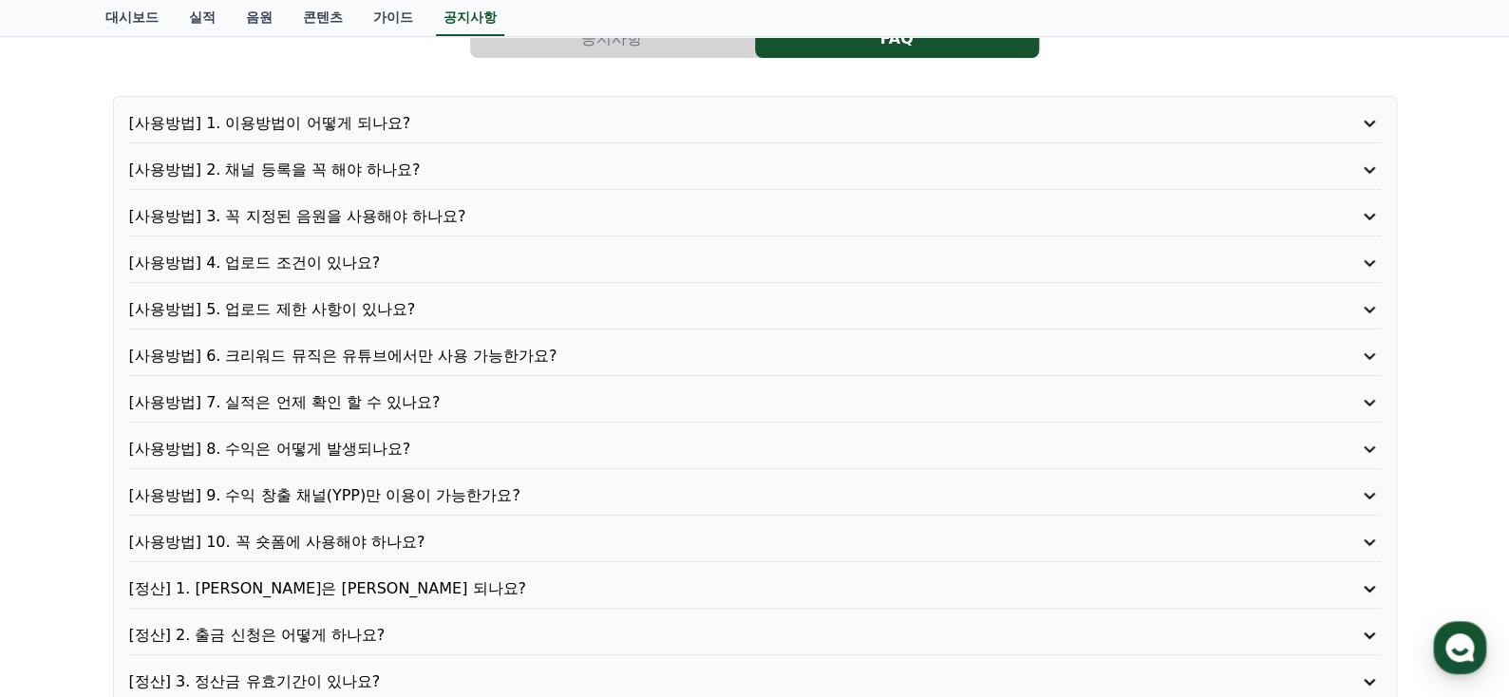
scroll to position [0, 0]
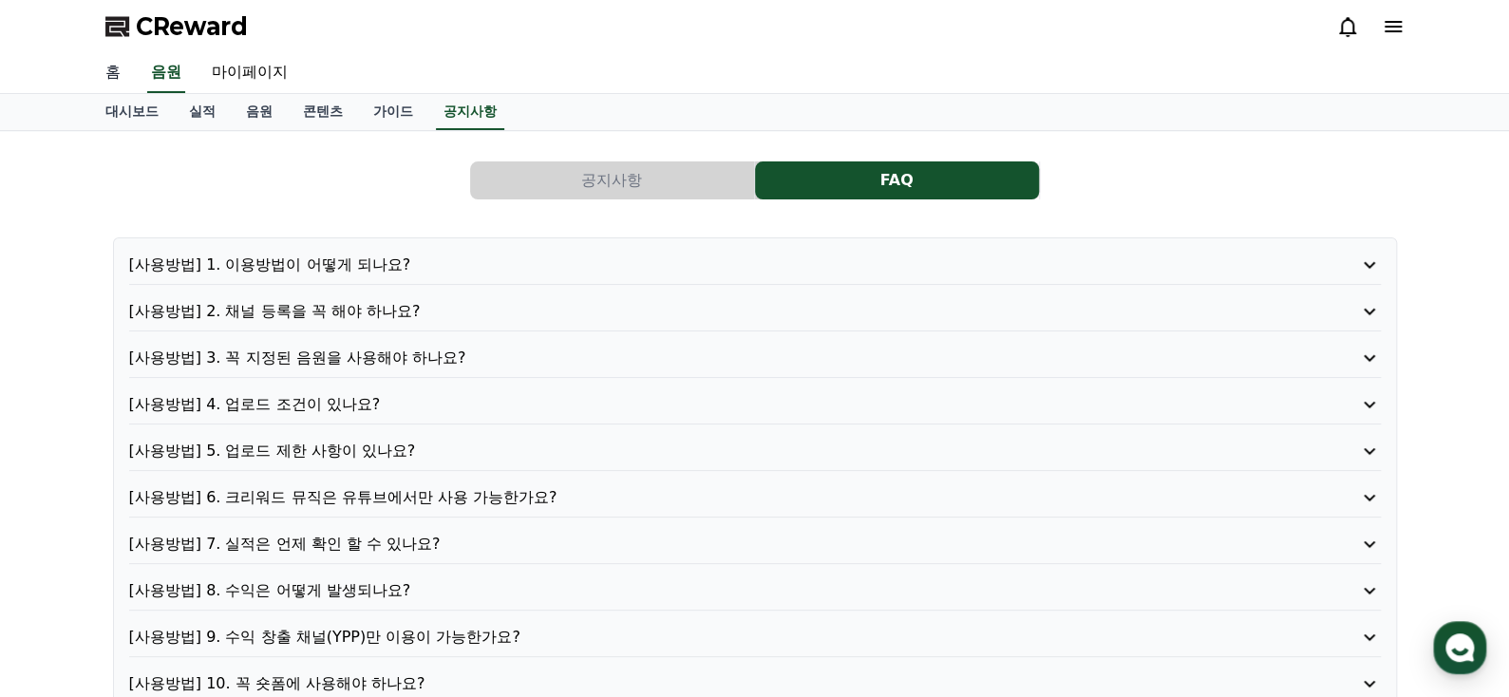
click at [110, 77] on link "홈" at bounding box center [113, 73] width 46 height 40
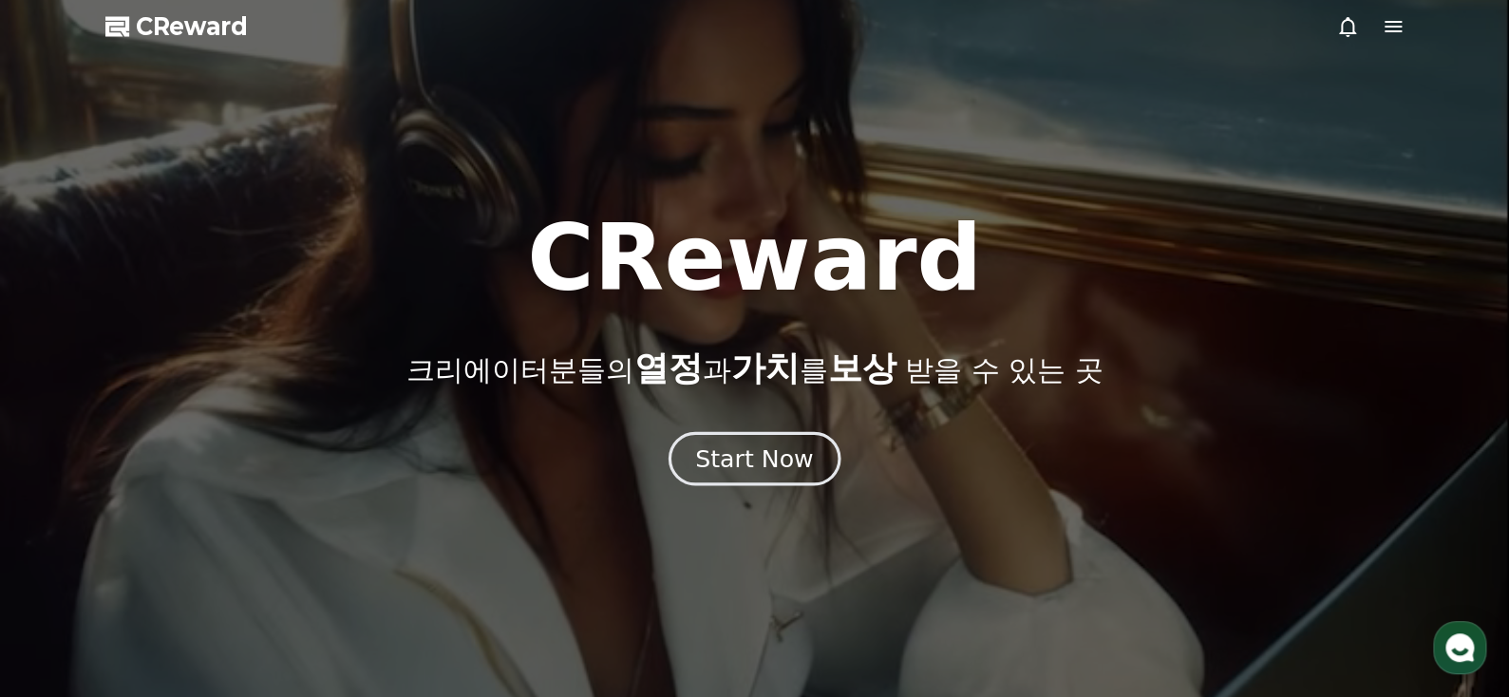
click at [686, 454] on button "Start Now" at bounding box center [755, 459] width 172 height 54
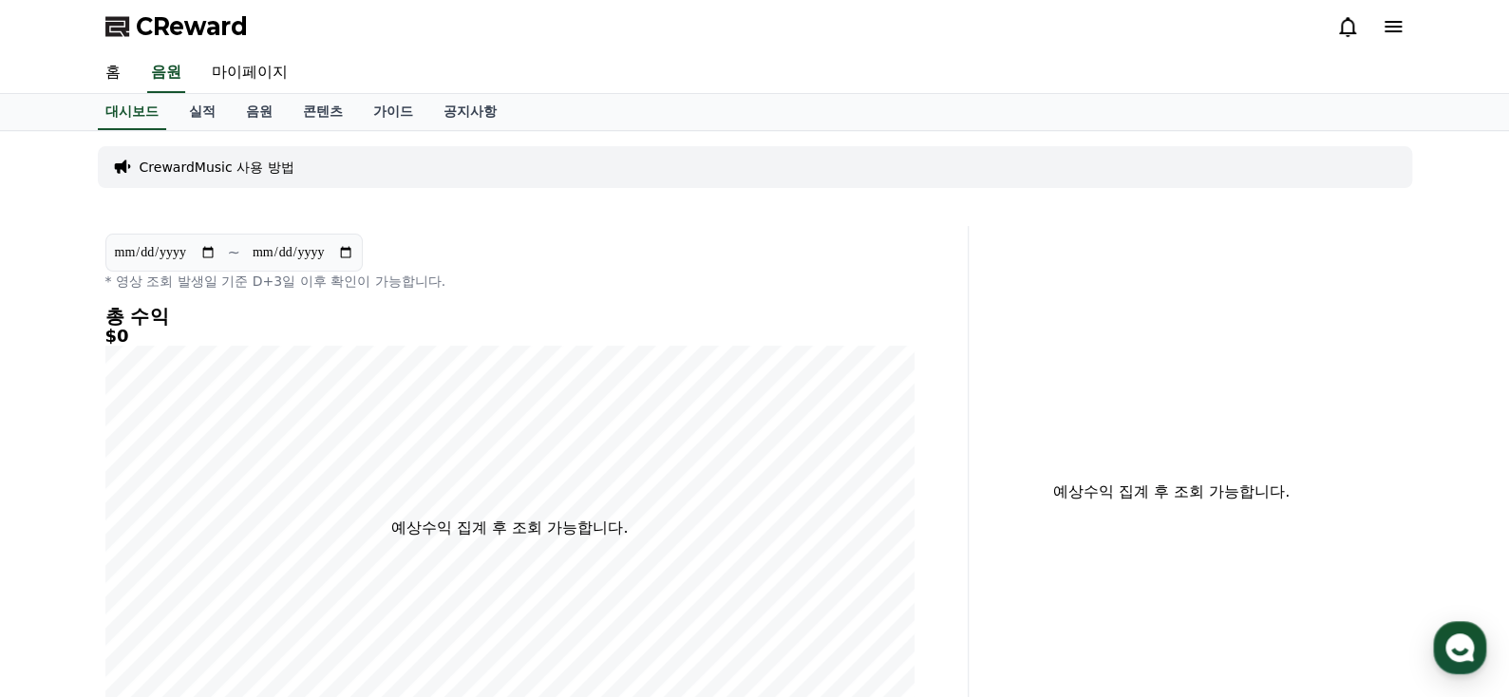
click at [1408, 38] on div "CReward" at bounding box center [754, 26] width 1329 height 53
click at [1392, 32] on icon at bounding box center [1393, 26] width 23 height 23
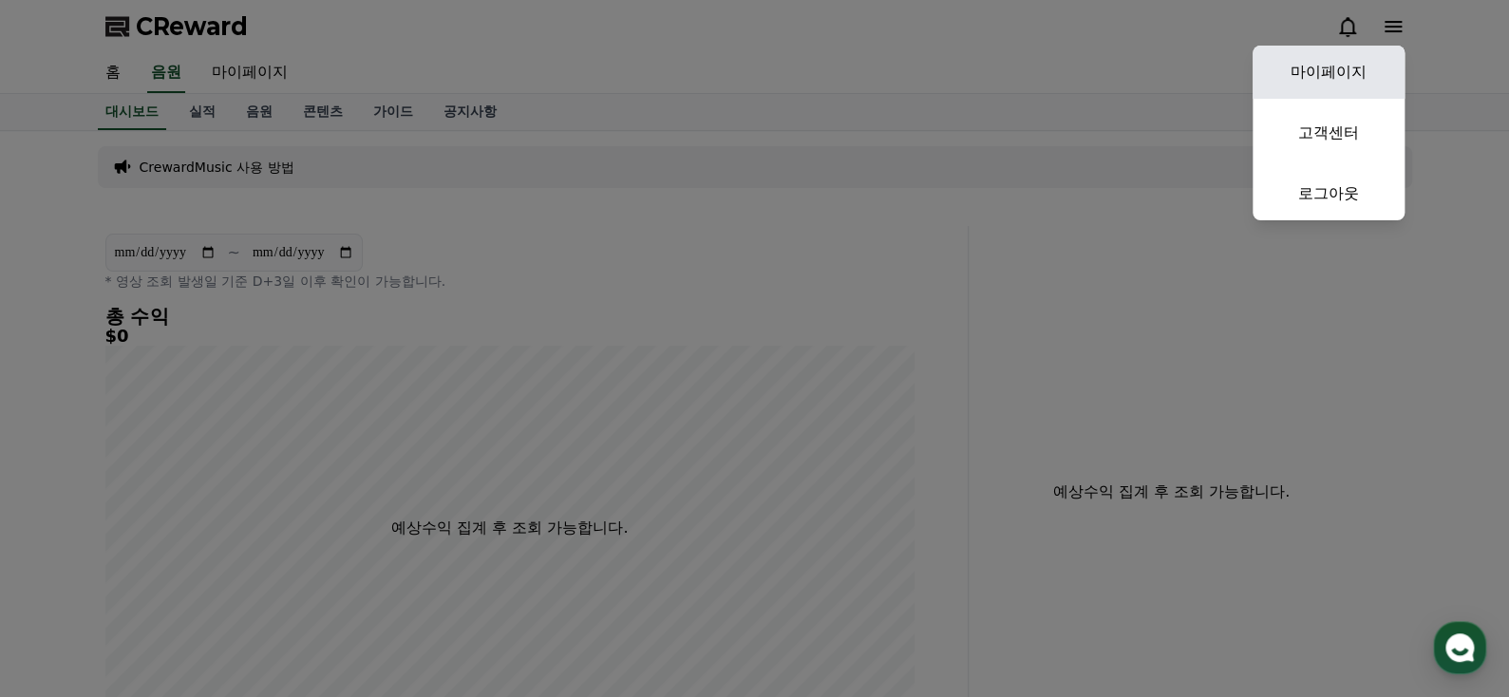
click at [1343, 69] on link "마이페이지" at bounding box center [1329, 72] width 152 height 53
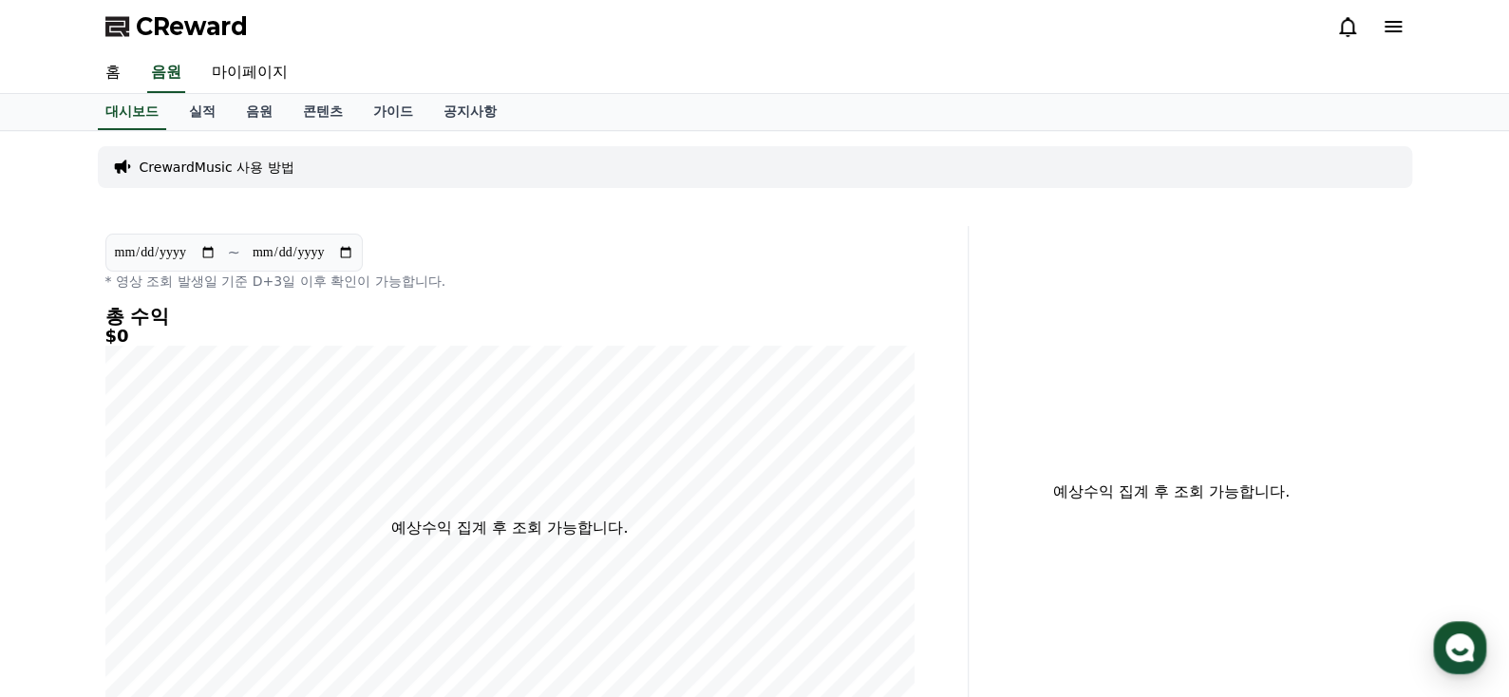
select select "**********"
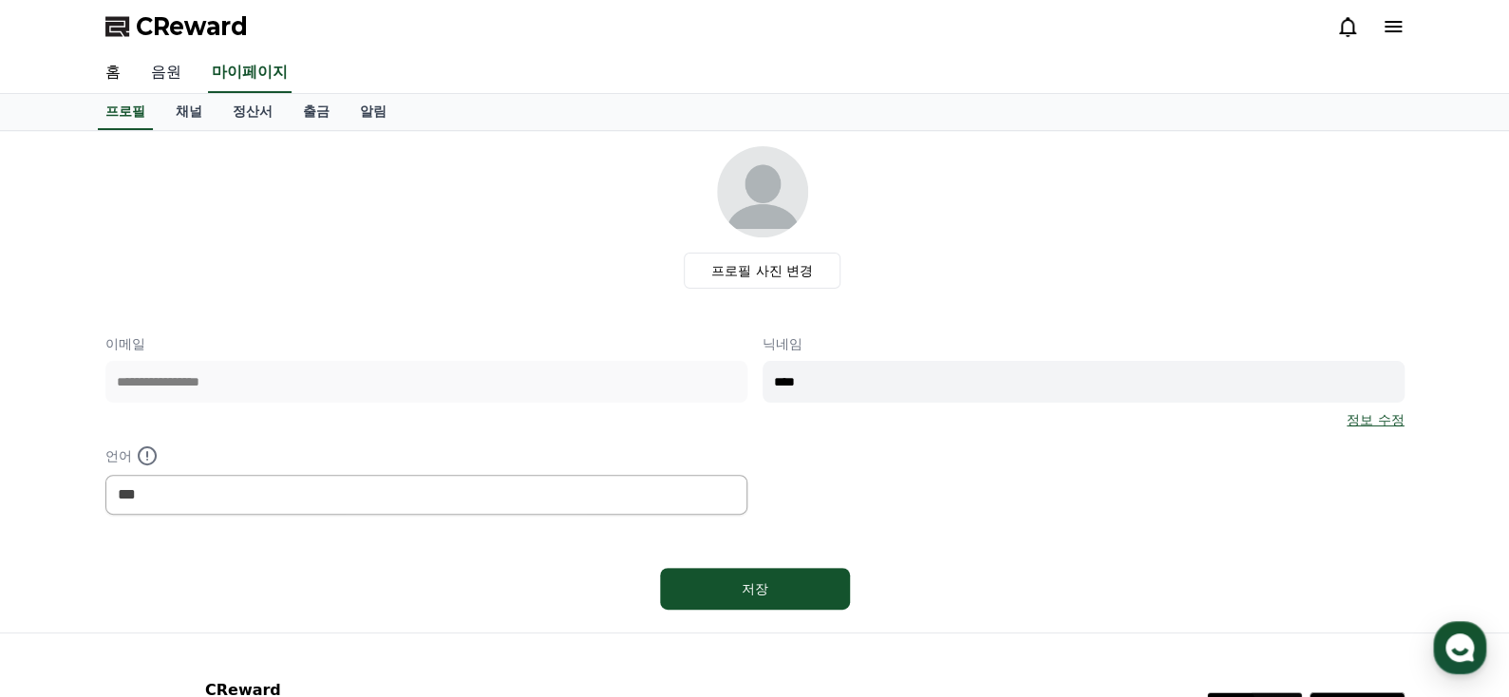
click at [162, 80] on link "음원" at bounding box center [166, 73] width 61 height 40
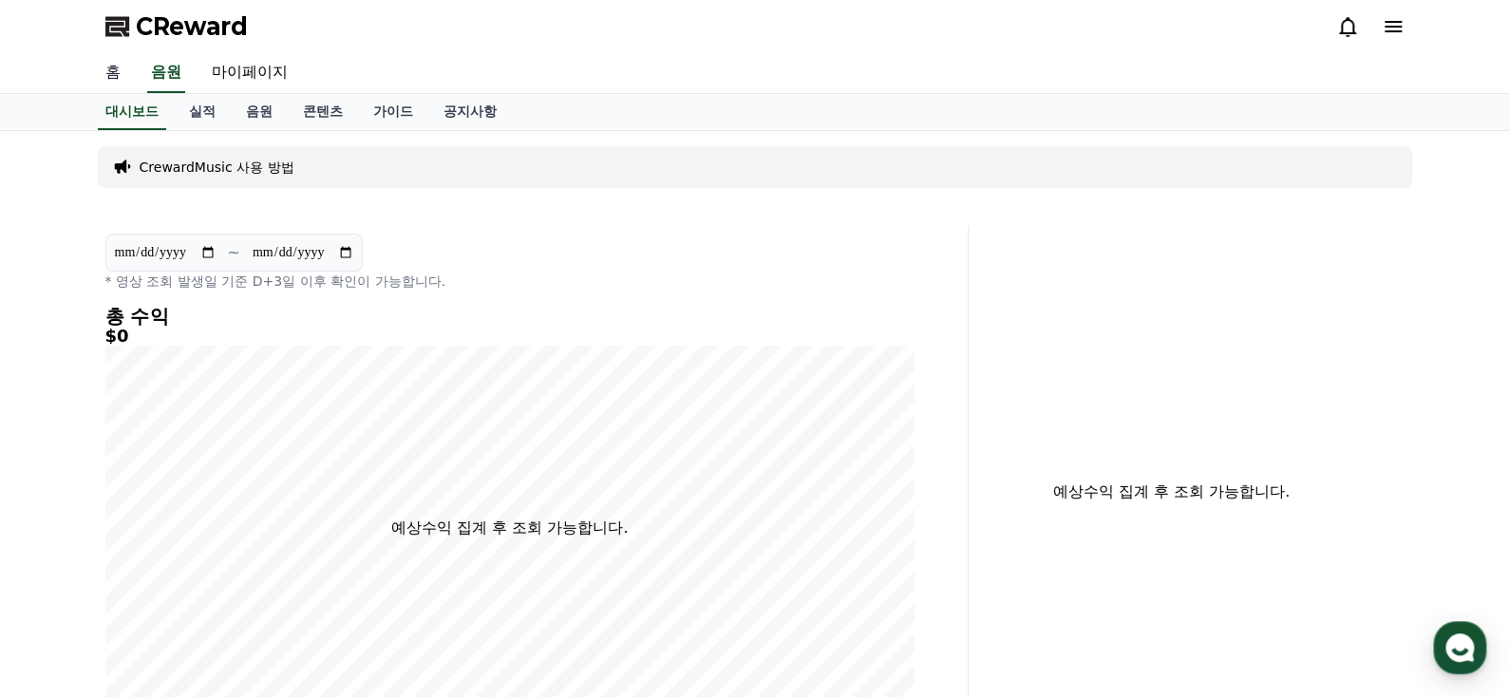
click at [106, 71] on link "홈" at bounding box center [113, 73] width 46 height 40
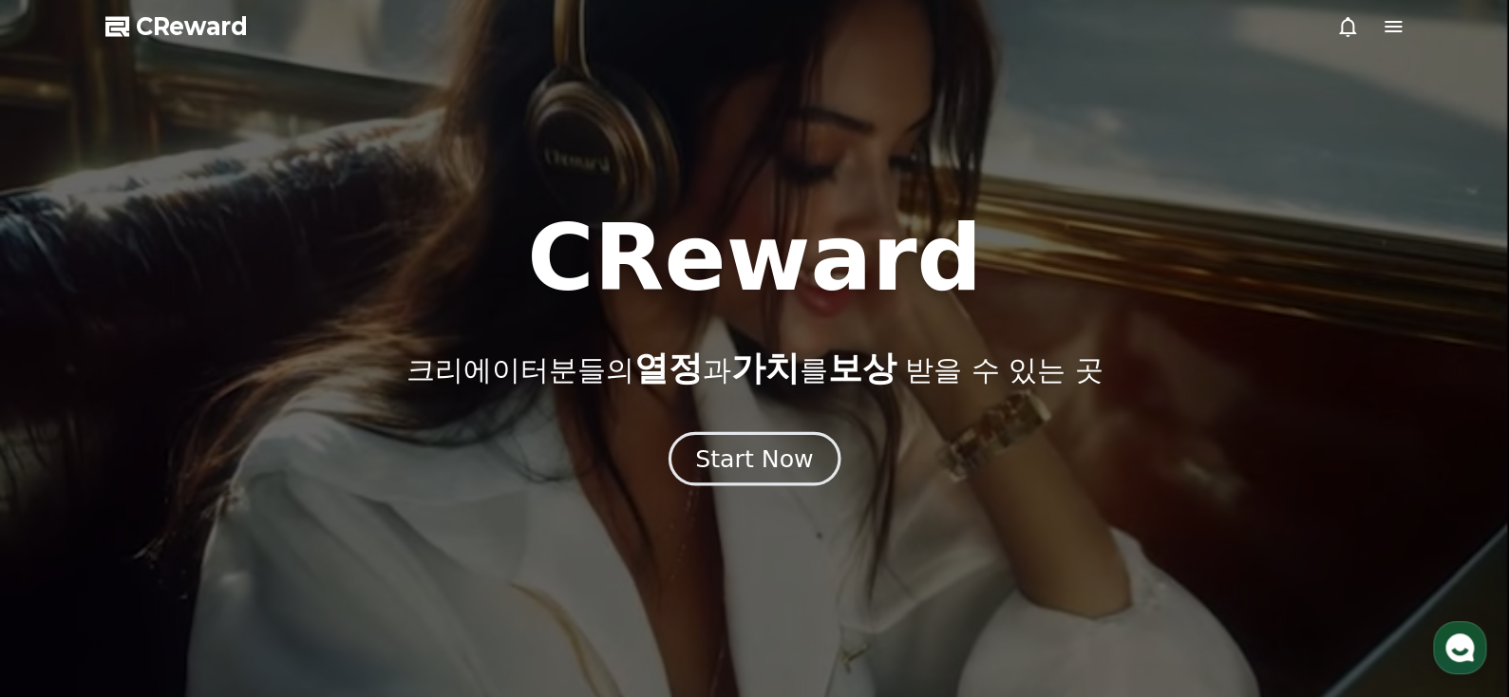
click at [748, 448] on div "Start Now" at bounding box center [754, 459] width 118 height 32
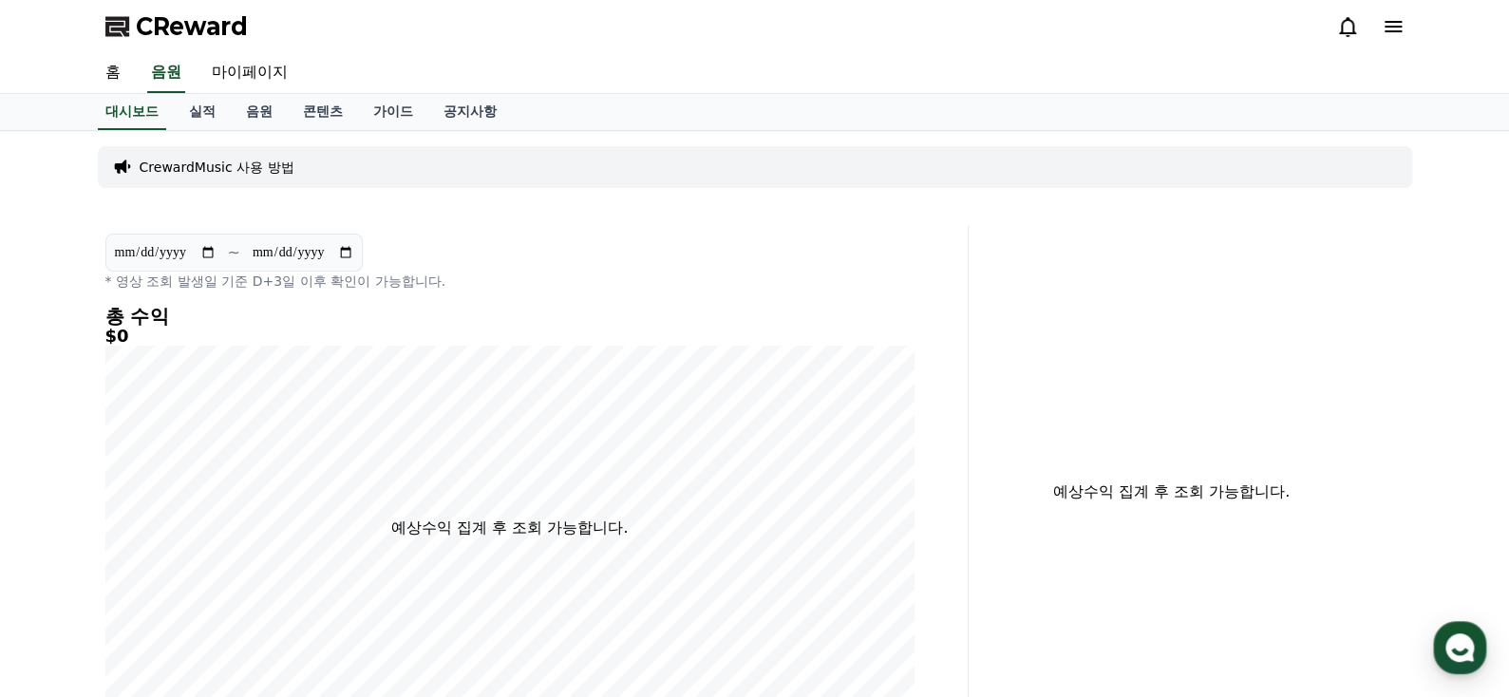
click at [1386, 23] on icon at bounding box center [1393, 26] width 23 height 23
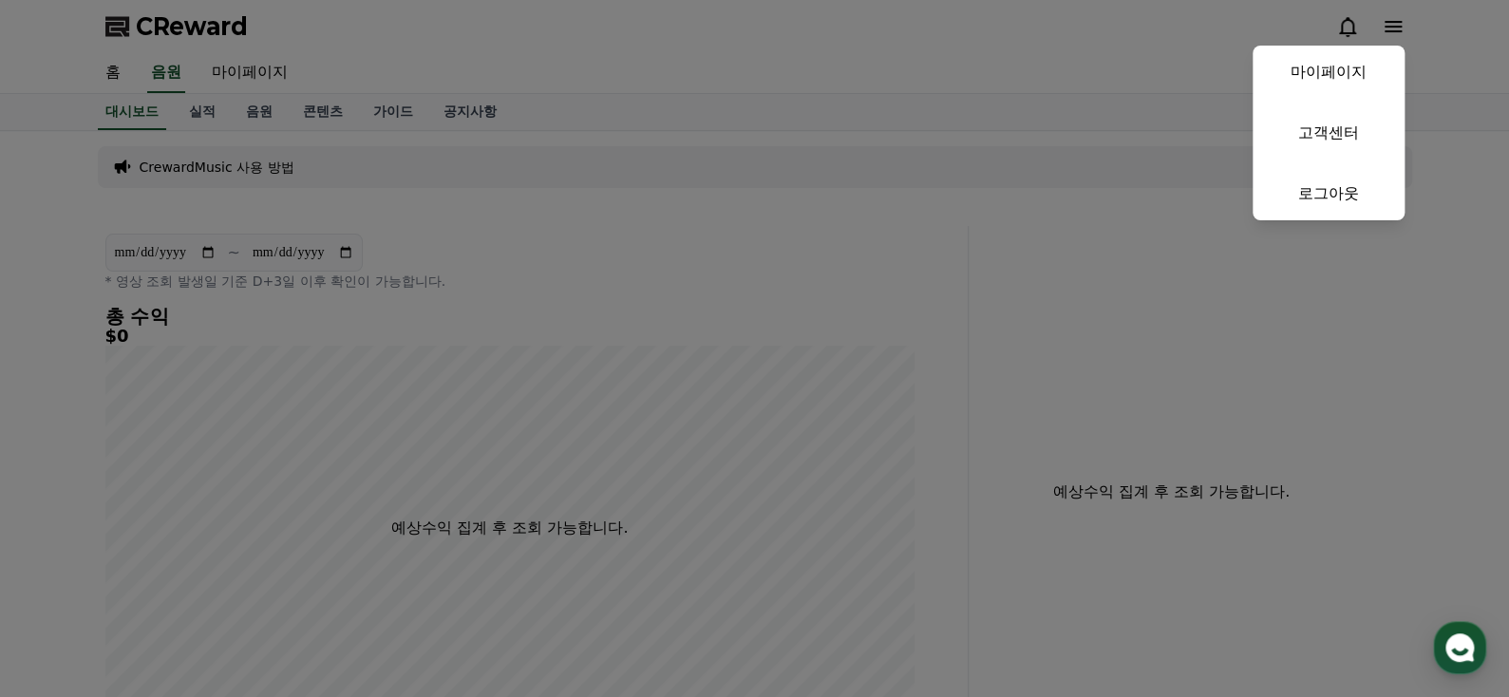
click at [1352, 38] on button "close" at bounding box center [754, 348] width 1509 height 697
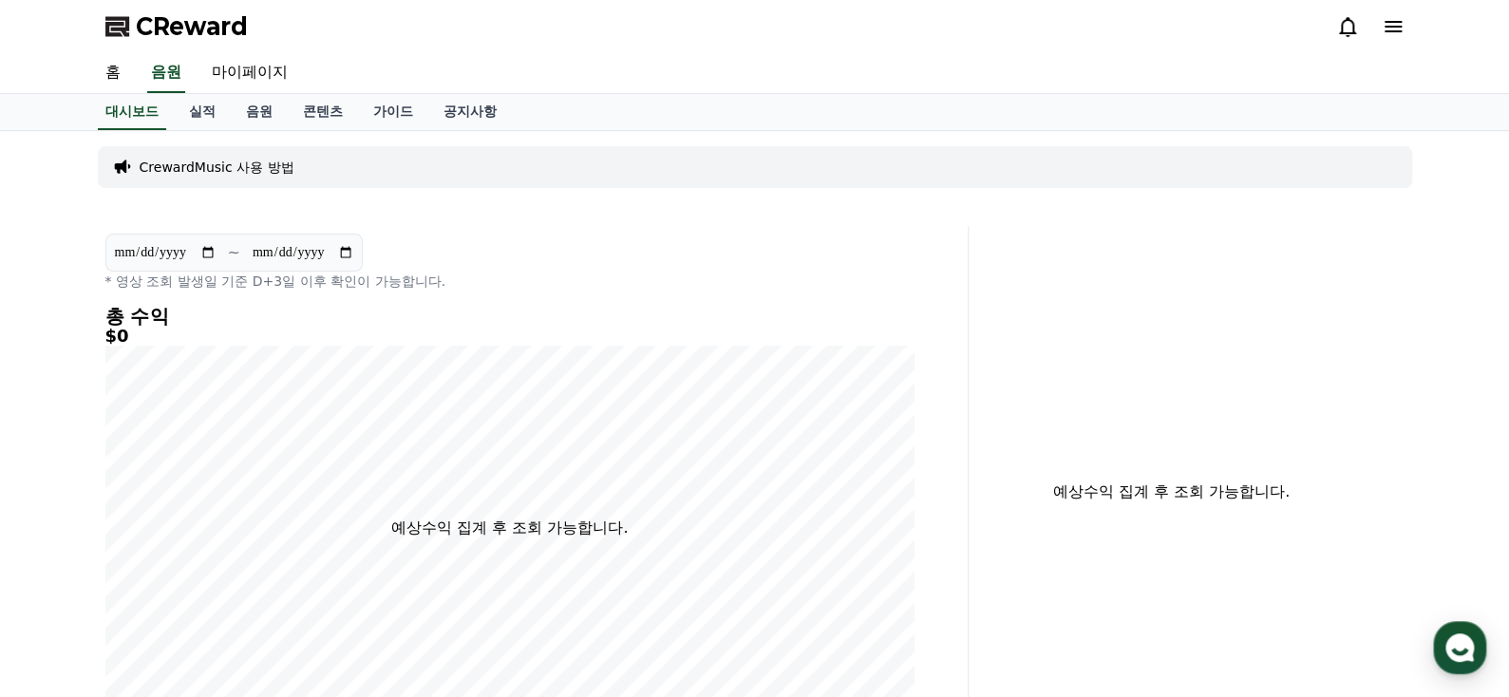
click at [1352, 34] on icon at bounding box center [1347, 26] width 23 height 23
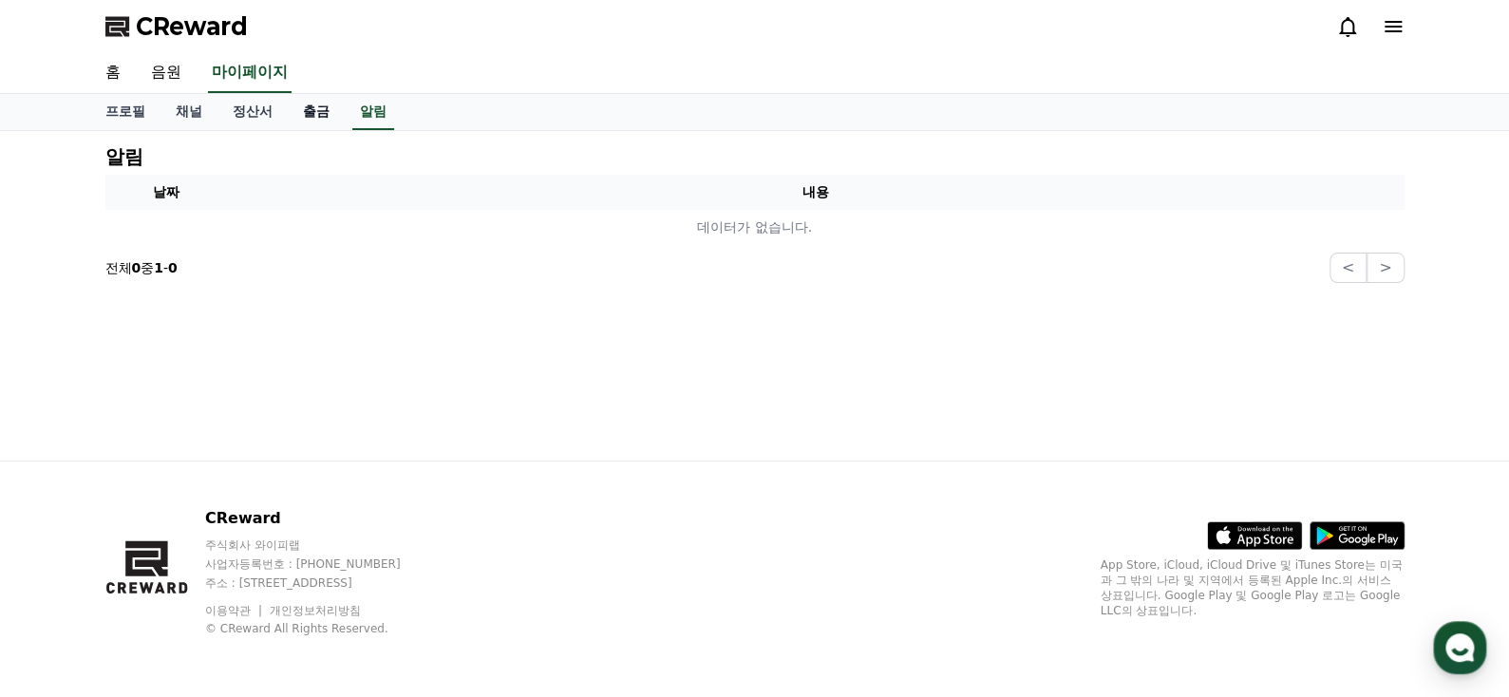
click at [327, 108] on link "출금" at bounding box center [316, 112] width 57 height 36
click at [268, 113] on link "정산서" at bounding box center [252, 112] width 70 height 36
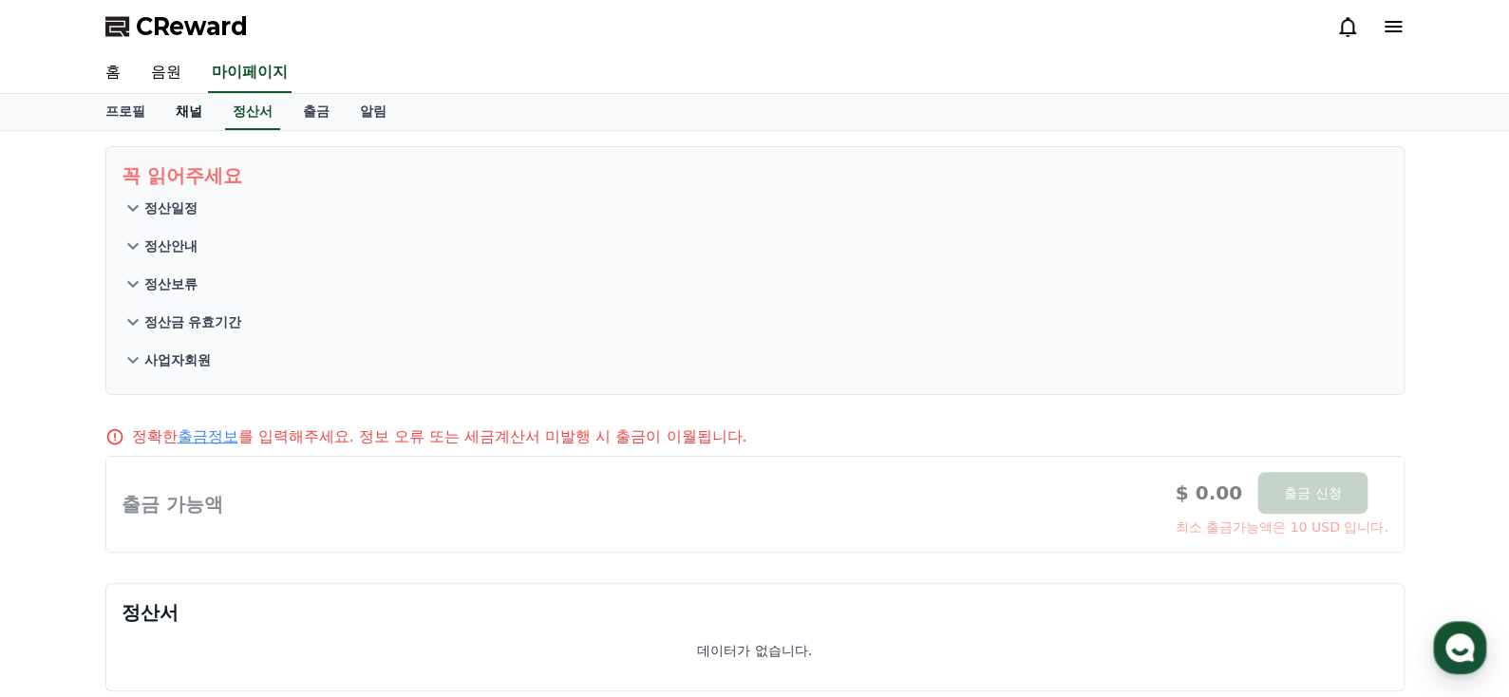
click at [208, 111] on link "채널" at bounding box center [188, 112] width 57 height 36
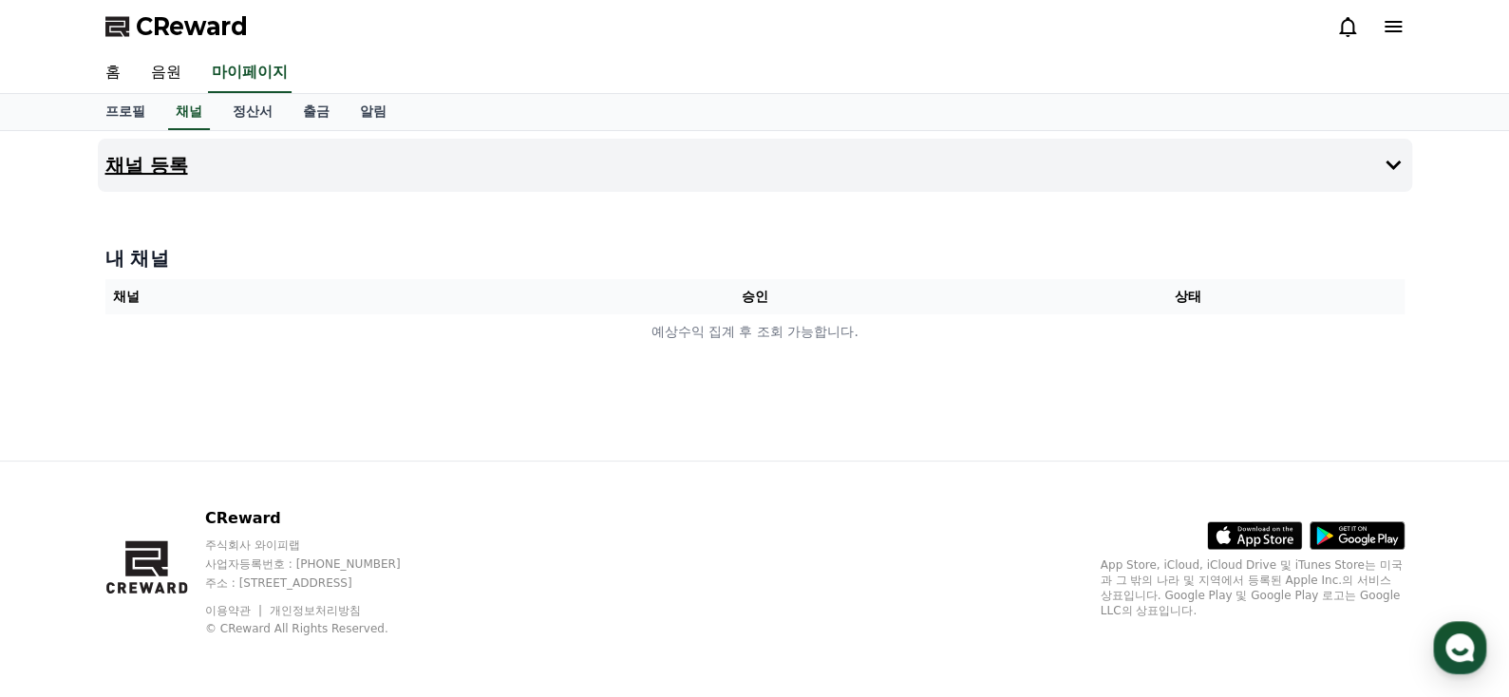
click at [1123, 166] on button "채널 등록" at bounding box center [755, 165] width 1314 height 53
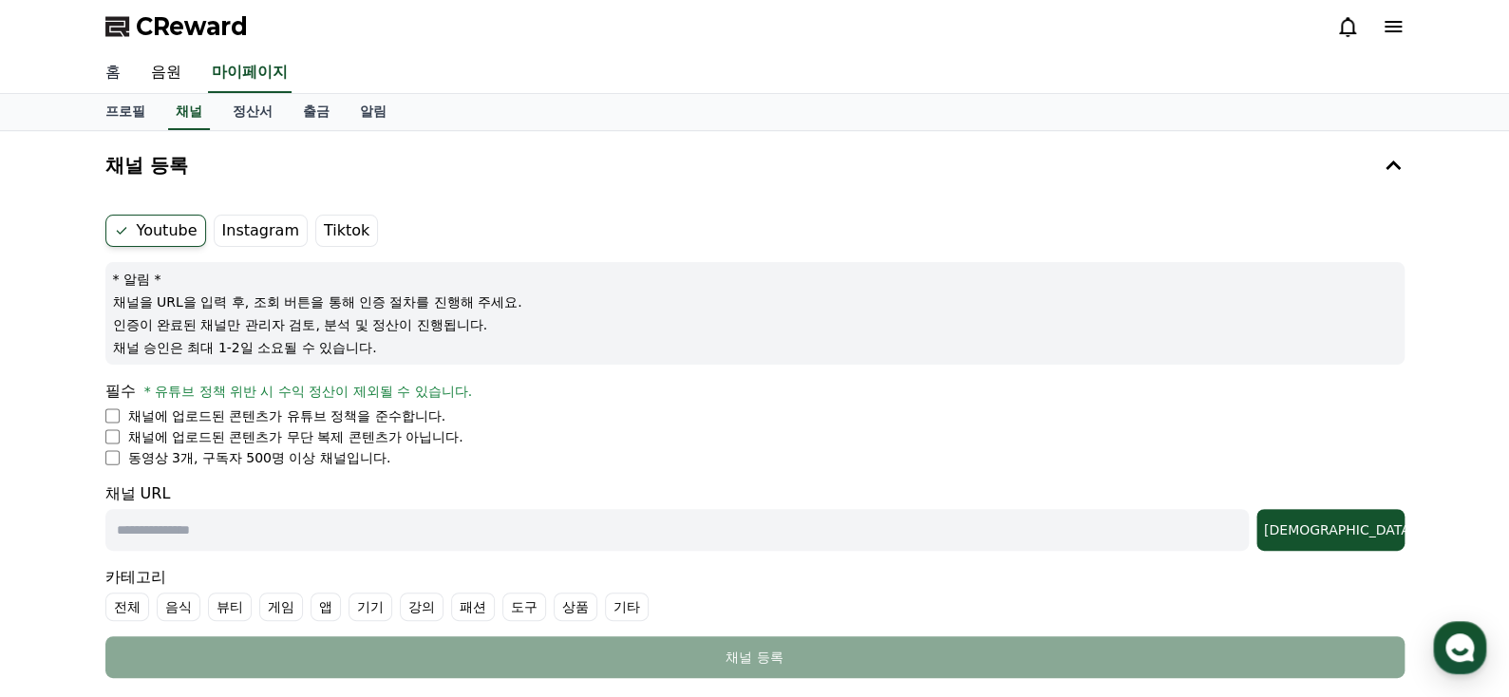
click at [102, 72] on link "홈" at bounding box center [113, 73] width 46 height 40
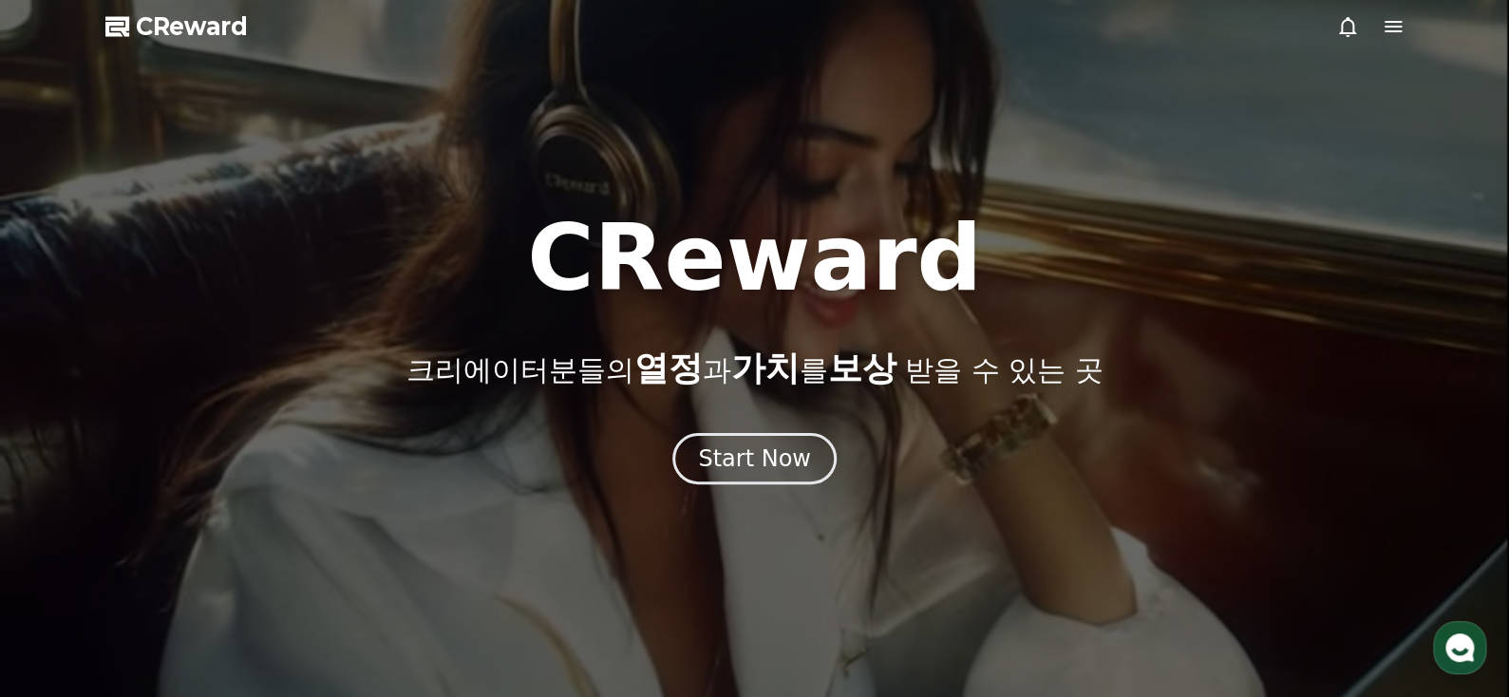
click at [1402, 24] on icon at bounding box center [1393, 26] width 23 height 23
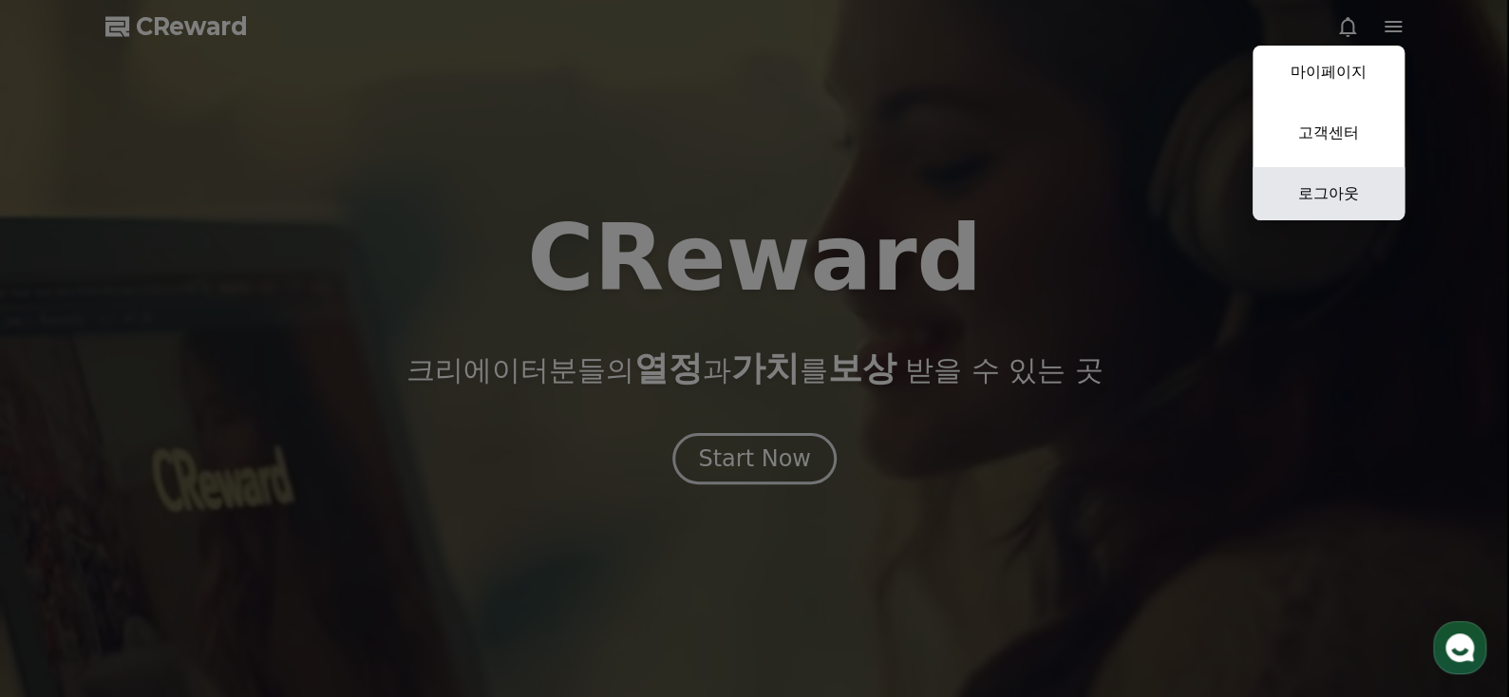
click at [1378, 196] on link "로그아웃" at bounding box center [1329, 193] width 152 height 53
